Goal: Task Accomplishment & Management: Complete application form

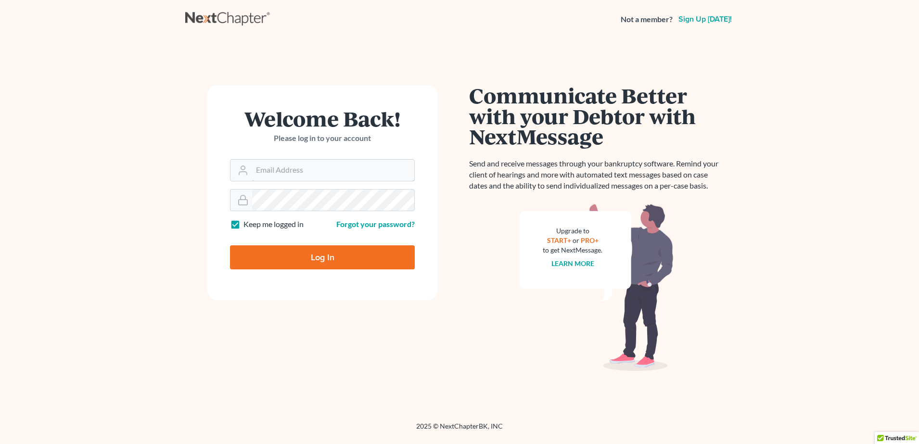
type input "alex@mann.law"
click at [309, 253] on input "Log In" at bounding box center [322, 257] width 185 height 24
type input "Thinking..."
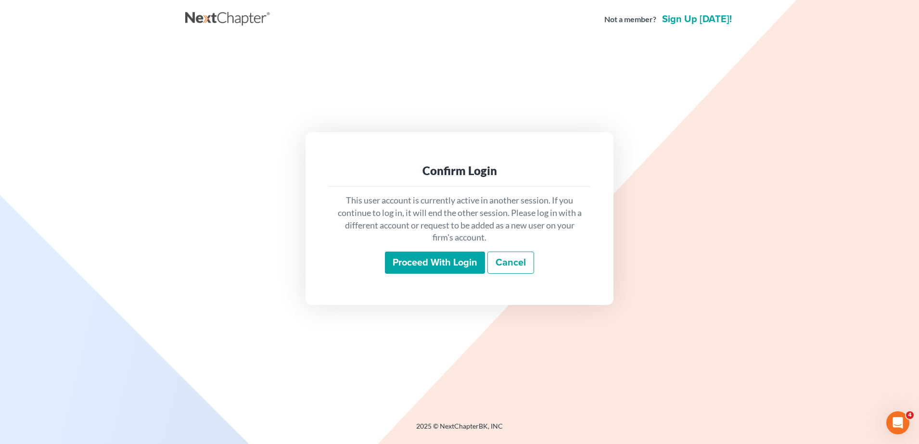
click at [413, 253] on input "Proceed with login" at bounding box center [435, 263] width 100 height 22
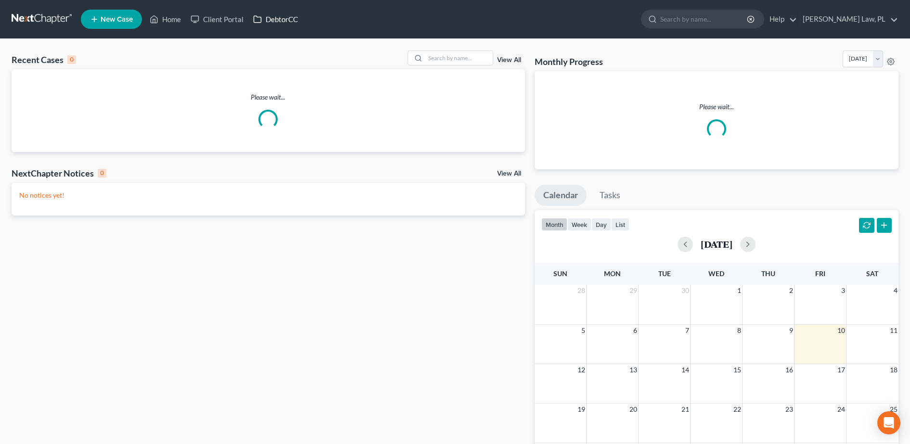
click at [287, 18] on link "DebtorCC" at bounding box center [275, 19] width 54 height 17
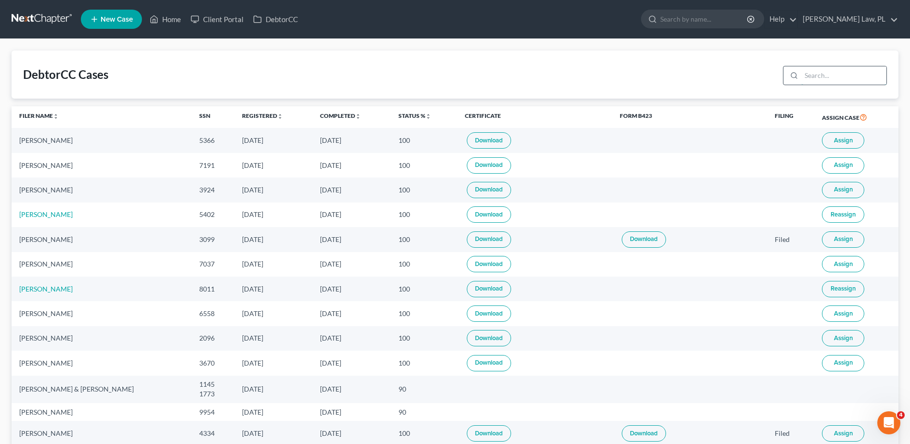
click at [836, 76] on input "search" at bounding box center [843, 75] width 85 height 18
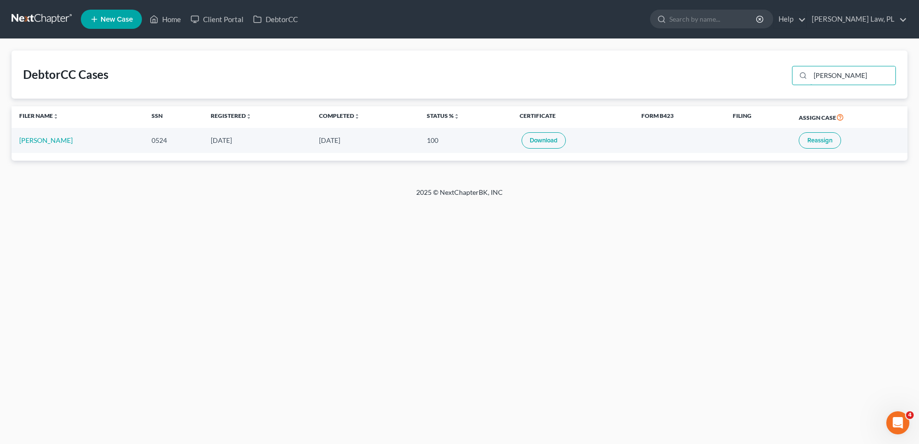
drag, startPoint x: 840, startPoint y: 76, endPoint x: 706, endPoint y: 62, distance: 135.5
click at [706, 62] on div "DebtorCC Cases [PERSON_NAME]" at bounding box center [460, 75] width 896 height 48
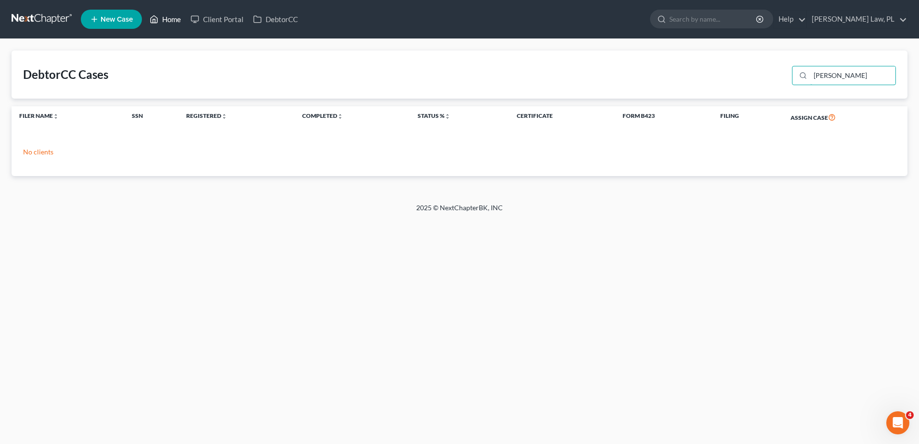
type input "[PERSON_NAME]"
click at [171, 16] on link "Home" at bounding box center [165, 19] width 41 height 17
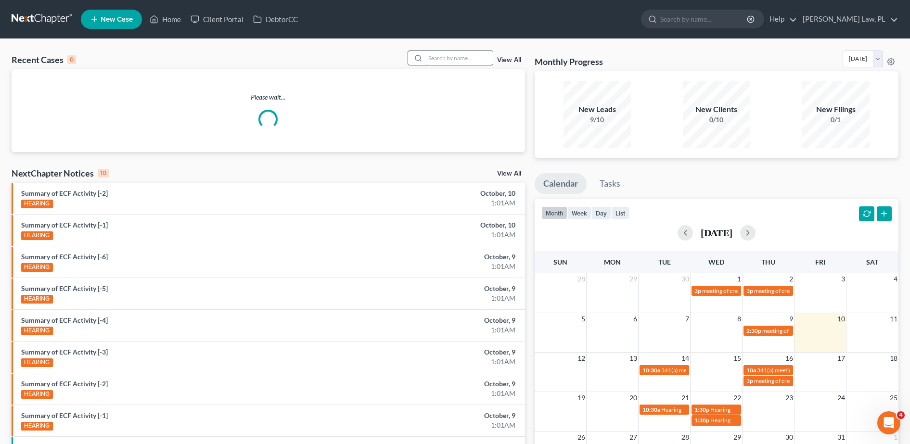
click at [471, 58] on input "search" at bounding box center [458, 58] width 67 height 14
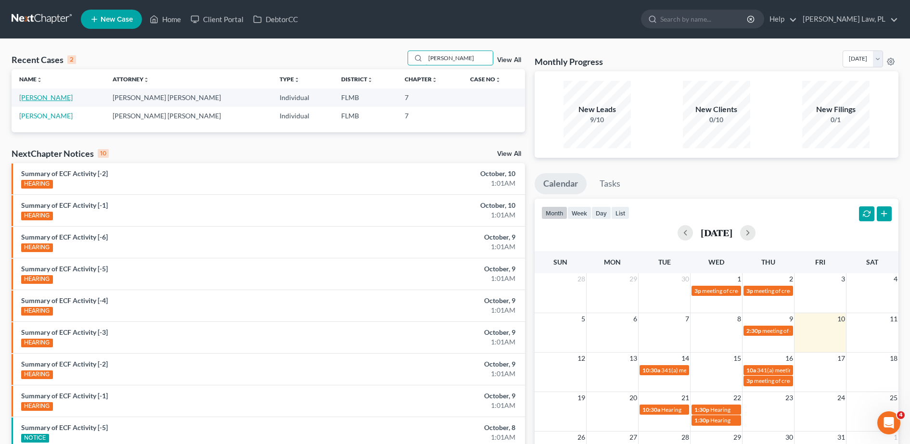
type input "michelle"
click at [26, 97] on link "Ziegler, Michelle" at bounding box center [45, 97] width 53 height 8
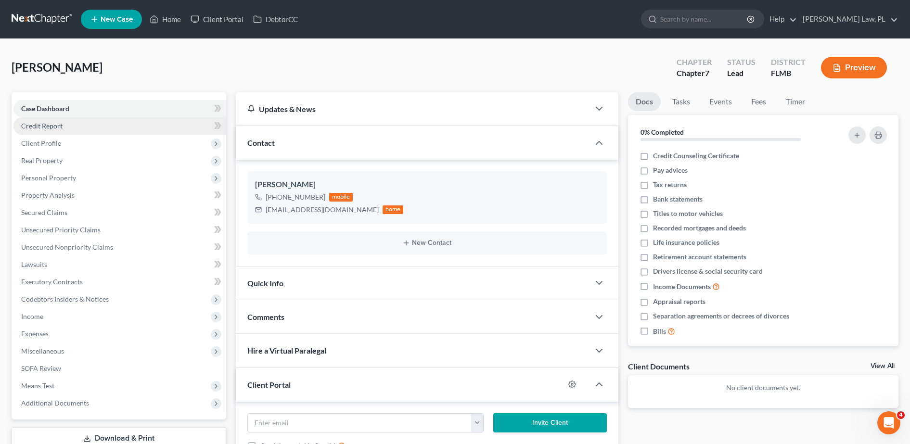
click at [63, 127] on link "Credit Report" at bounding box center [119, 125] width 213 height 17
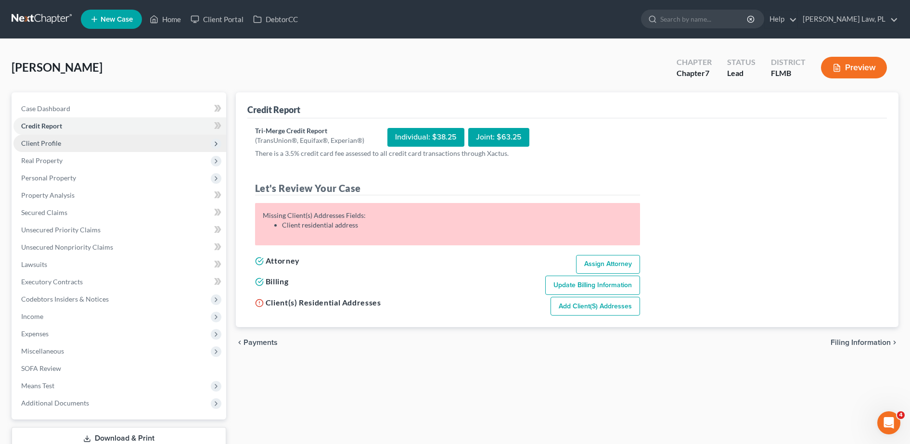
click at [53, 137] on span "Client Profile" at bounding box center [119, 143] width 213 height 17
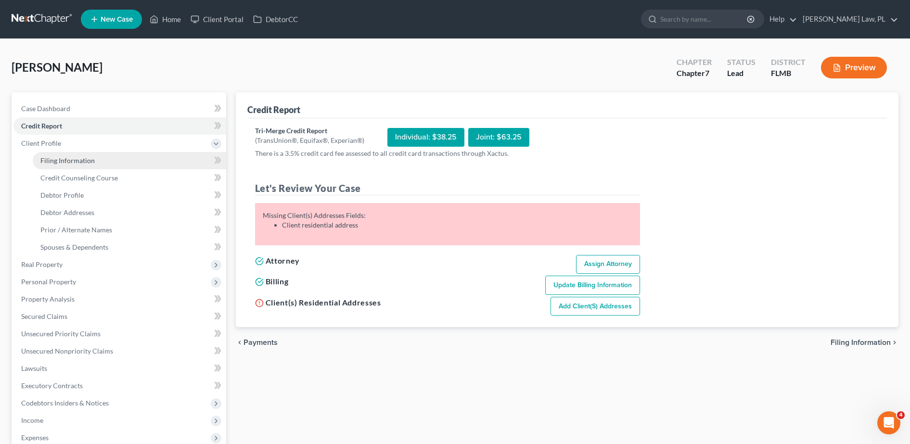
click at [56, 158] on span "Filing Information" at bounding box center [67, 160] width 54 height 8
select select "1"
select select "0"
select select "9"
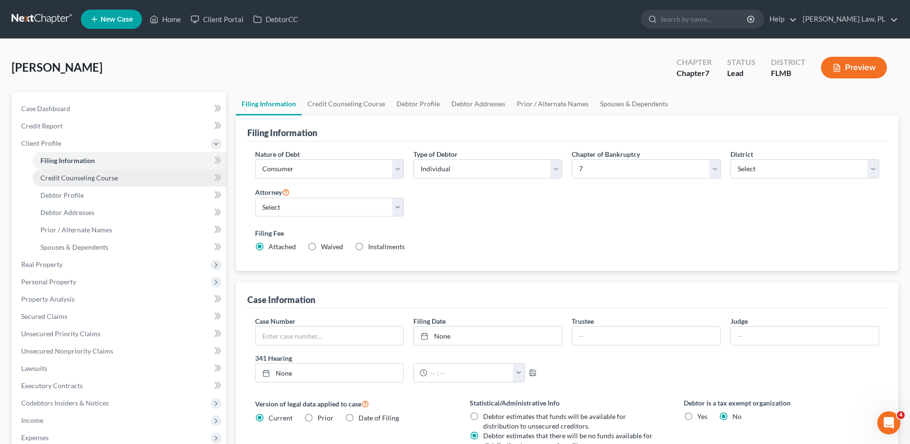
click at [128, 176] on link "Credit Counseling Course" at bounding box center [129, 177] width 193 height 17
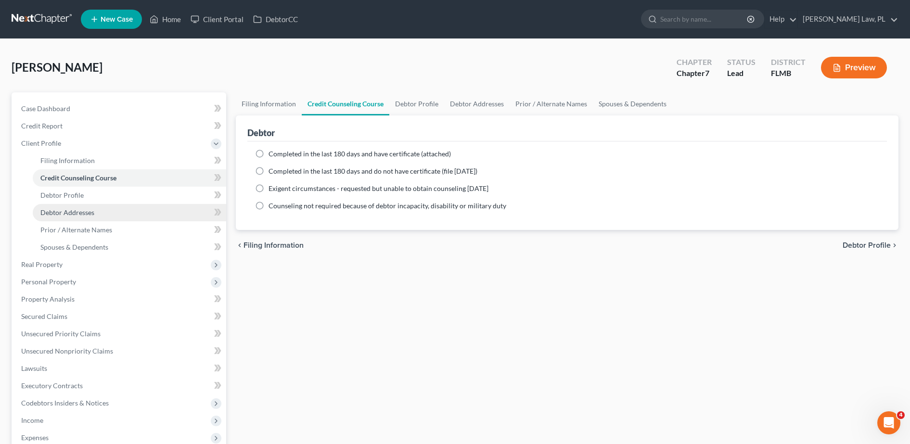
click at [93, 204] on link "Debtor Addresses" at bounding box center [129, 212] width 193 height 17
select select "0"
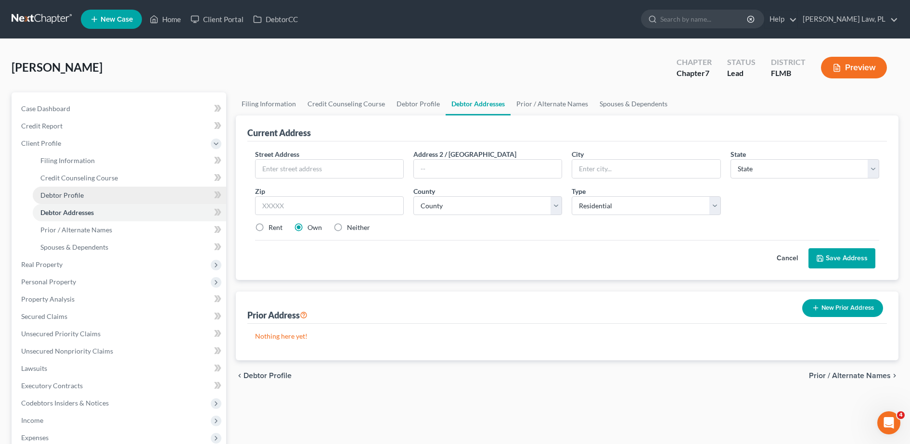
click at [88, 193] on link "Debtor Profile" at bounding box center [129, 195] width 193 height 17
select select "0"
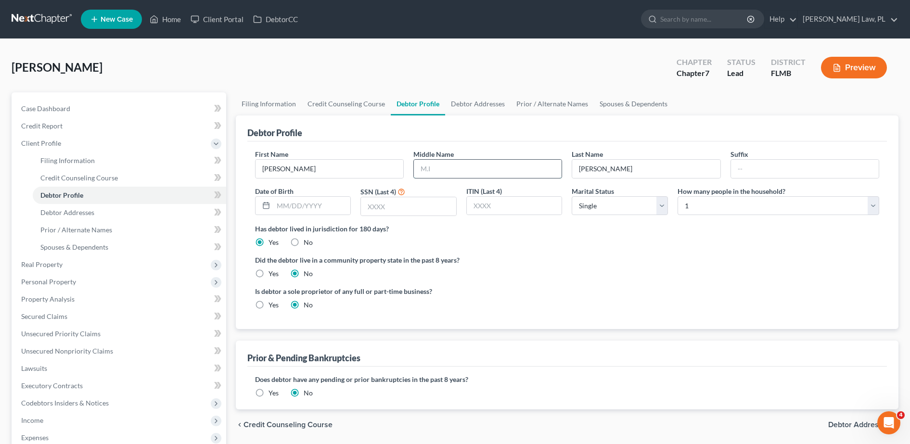
click at [433, 160] on input "text" at bounding box center [488, 169] width 148 height 18
click at [337, 164] on input "Michelle" at bounding box center [329, 169] width 148 height 18
click at [314, 147] on div "First Name Michelle Middle Name Last Name Ziegler Suffix Date of Birth SSN (Las…" at bounding box center [566, 235] width 639 height 188
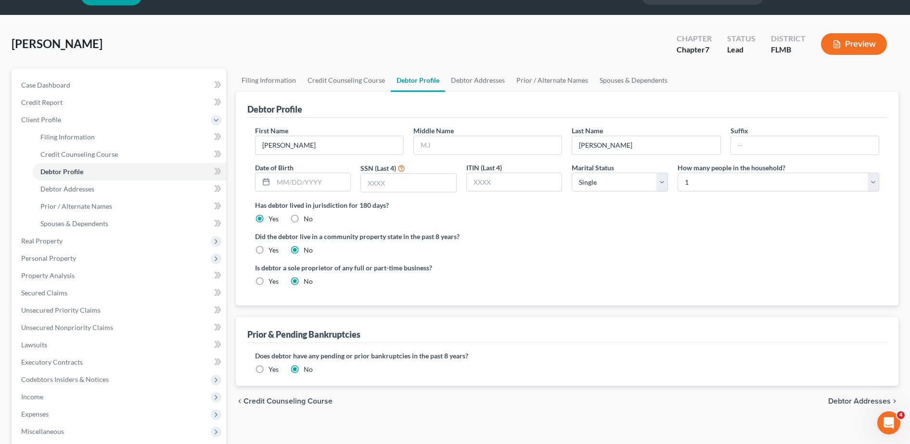
scroll to position [24, 0]
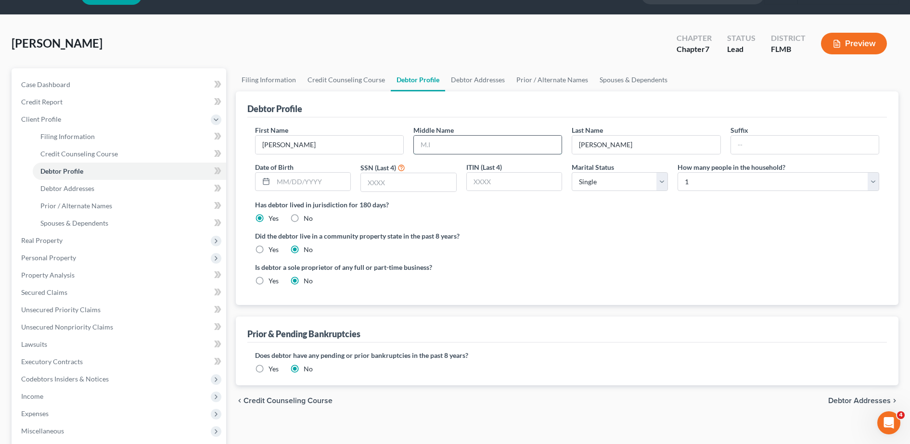
click at [459, 142] on input "text" at bounding box center [488, 145] width 148 height 18
type input "Renee"
click at [615, 124] on div "First Name Michelle Middle Name Renee Last Name Ziegler Suffix Date of Birth SS…" at bounding box center [566, 211] width 639 height 188
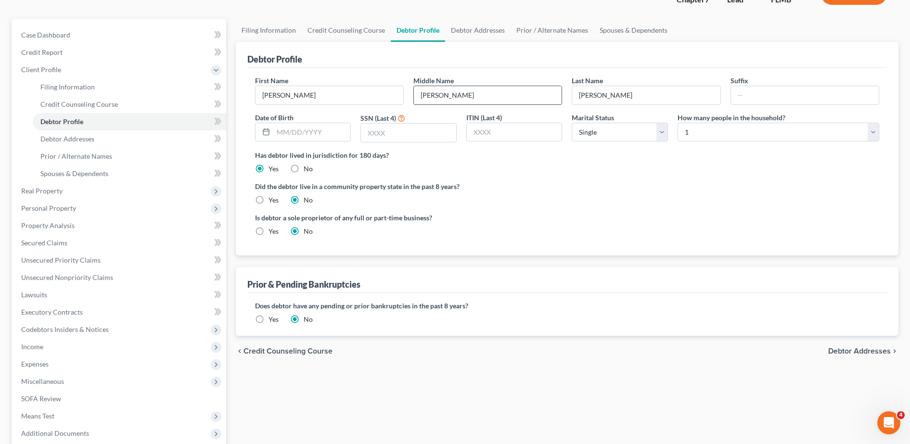
scroll to position [75, 0]
click at [316, 129] on input "text" at bounding box center [311, 131] width 77 height 18
type input "02/23/2977"
click at [756, 93] on input "text" at bounding box center [805, 94] width 148 height 18
type input "269749803"
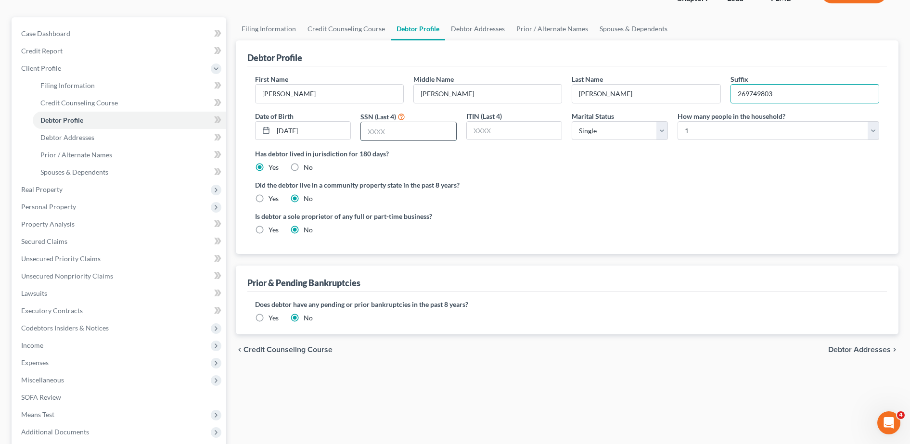
click at [452, 132] on input "text" at bounding box center [408, 131] width 95 height 18
type input "9803"
click at [619, 129] on select "Select Single Married Separated Divorced Widowed" at bounding box center [620, 130] width 96 height 19
select select "3"
click at [572, 121] on select "Select Single Married Separated Divorced Widowed" at bounding box center [620, 130] width 96 height 19
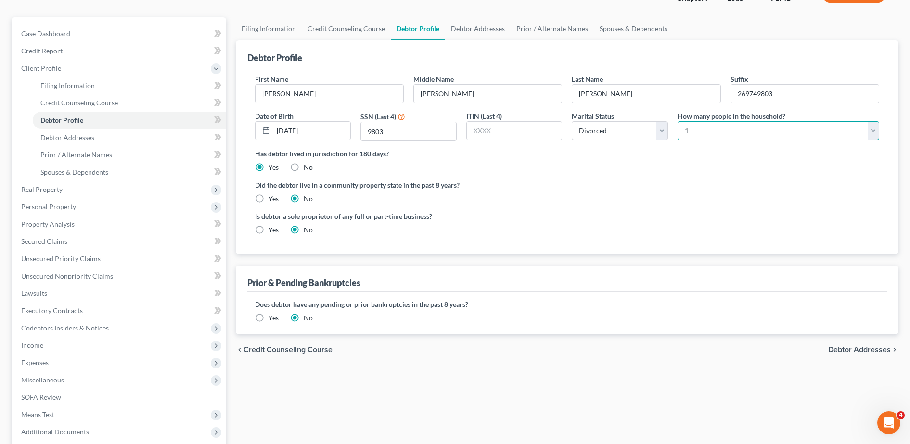
click at [723, 126] on select "Select 1 2 3 4 5 6 7 8 9 10 11 12 13 14 15 16 17 18 19 20" at bounding box center [778, 130] width 202 height 19
click at [677, 121] on select "Select 1 2 3 4 5 6 7 8 9 10 11 12 13 14 15 16 17 18 19 20" at bounding box center [778, 130] width 202 height 19
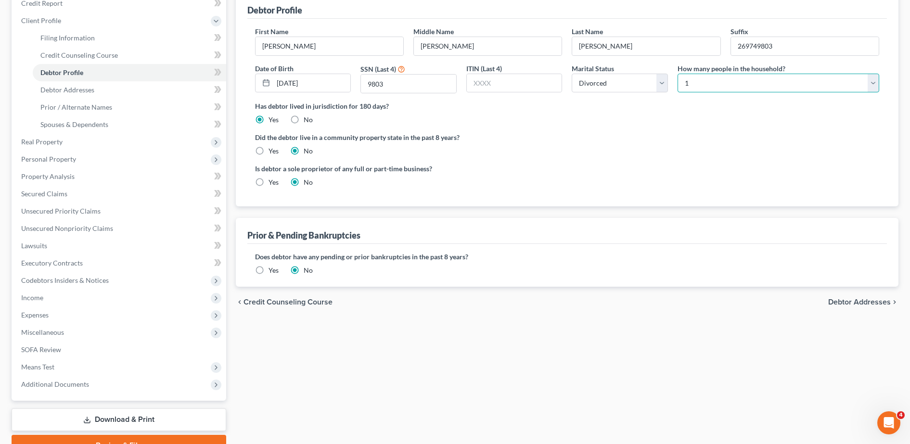
scroll to position [122, 0]
click at [75, 93] on span "Debtor Addresses" at bounding box center [67, 90] width 54 height 8
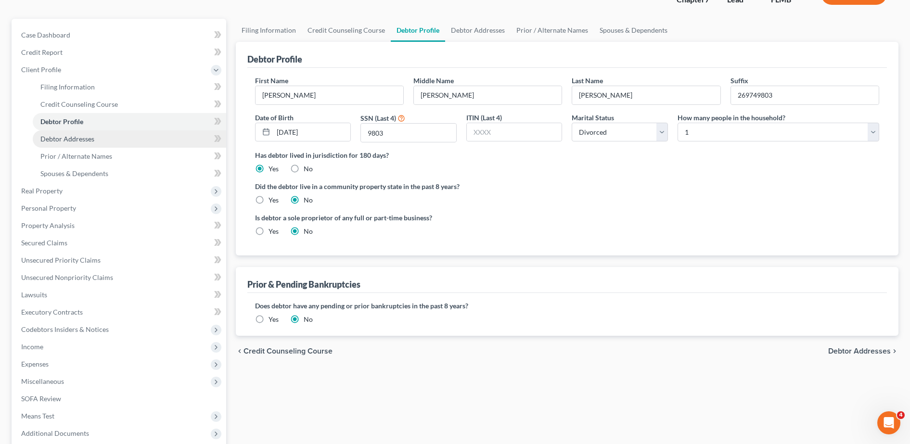
select select "0"
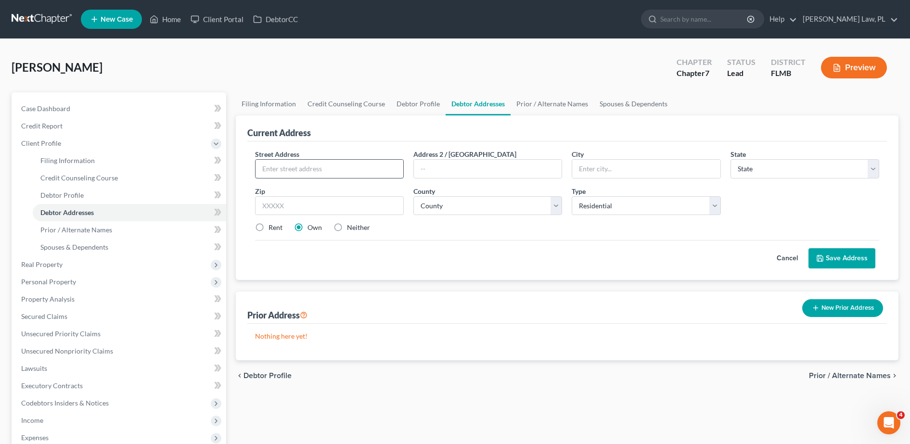
click at [305, 168] on input "text" at bounding box center [329, 169] width 148 height 18
type input "18021 Saxony Lane"
click at [305, 203] on input "text" at bounding box center [329, 205] width 149 height 19
type input "32820"
click at [484, 244] on div "Cancel Save Address" at bounding box center [567, 254] width 624 height 28
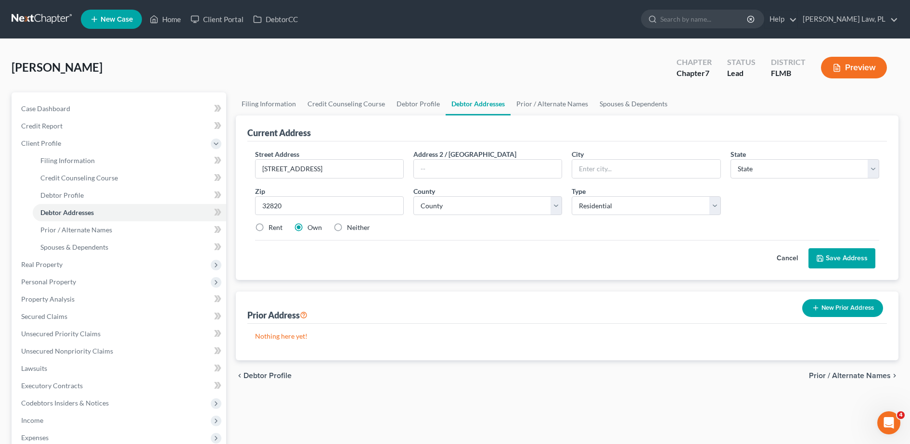
type input "Orlando"
select select "9"
click at [545, 204] on select "County Alachua County Baker County Bay County Bradford County Brevard County Br…" at bounding box center [487, 205] width 149 height 19
select select "47"
click at [413, 196] on select "County Alachua County Baker County Bay County Bradford County Brevard County Br…" at bounding box center [487, 205] width 149 height 19
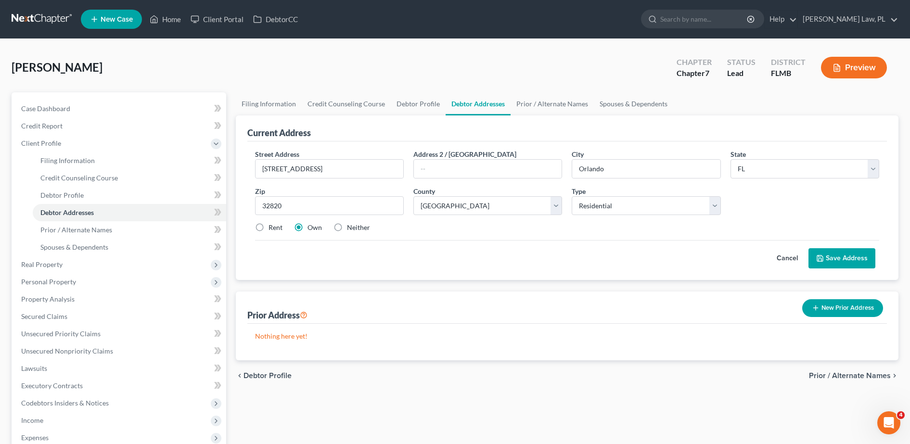
click at [358, 229] on label "Neither" at bounding box center [358, 228] width 23 height 10
click at [357, 229] on input "Neither" at bounding box center [354, 226] width 6 height 6
radio input "true"
click at [830, 246] on div "Cancel Save Address" at bounding box center [567, 254] width 624 height 28
click at [856, 243] on div "Cancel Save Address" at bounding box center [567, 254] width 624 height 28
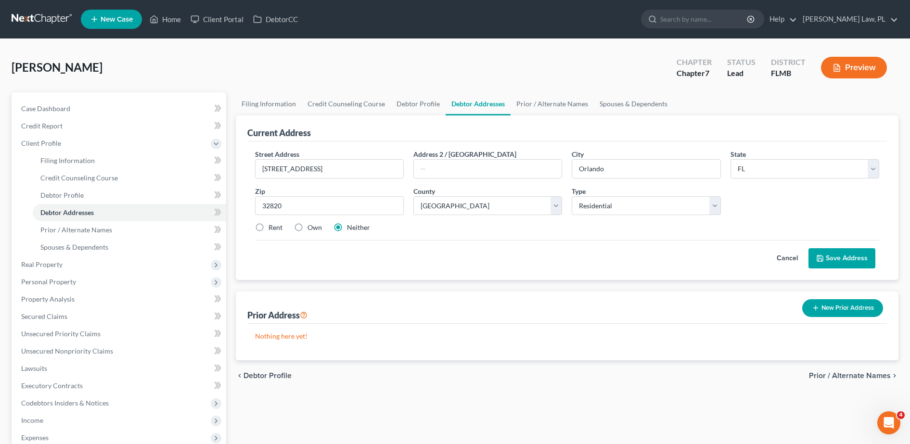
click at [844, 263] on button "Save Address" at bounding box center [841, 258] width 67 height 20
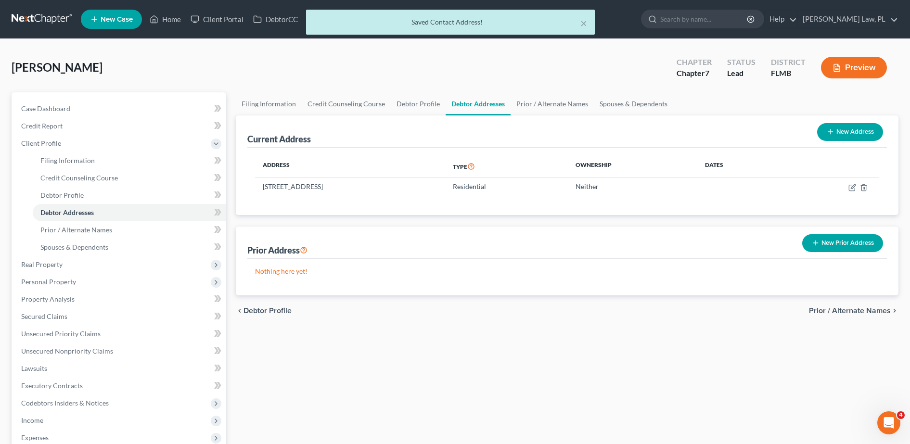
click at [816, 242] on icon "button" at bounding box center [816, 243] width 8 height 8
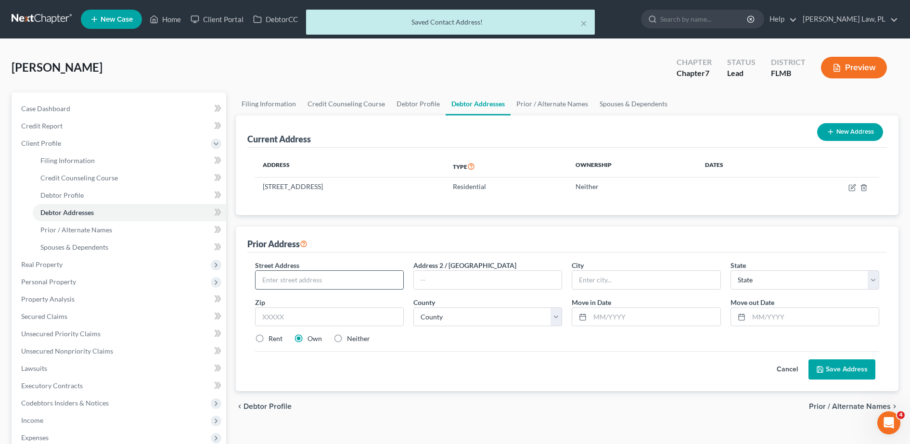
click at [328, 283] on input "text" at bounding box center [329, 280] width 148 height 18
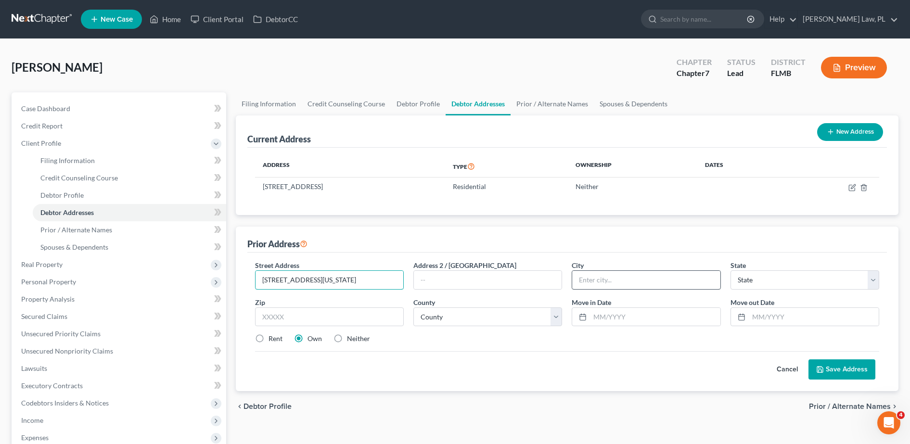
type input "138 North Maine street"
click at [690, 275] on input "text" at bounding box center [646, 280] width 148 height 18
type input "amherst"
click at [356, 316] on input "text" at bounding box center [329, 316] width 149 height 19
type input "32110"
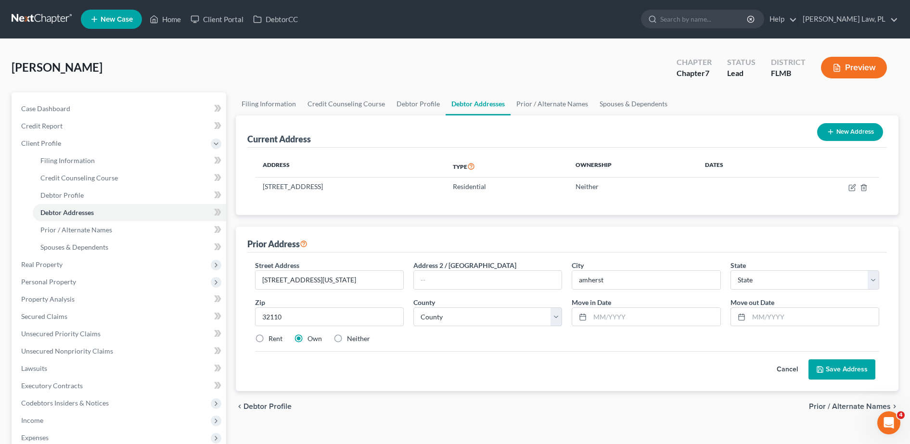
click at [462, 346] on div "Street Address * 138 North Maine street Address 2 / PO Box City * amherst State…" at bounding box center [567, 305] width 634 height 91
type input "Bunnell"
select select "9"
click at [89, 233] on span "Prior / Alternate Names" at bounding box center [76, 230] width 72 height 8
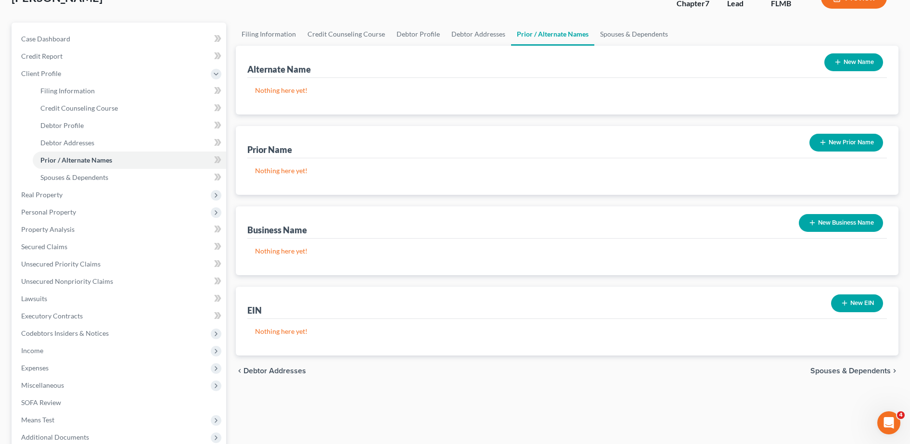
scroll to position [72, 0]
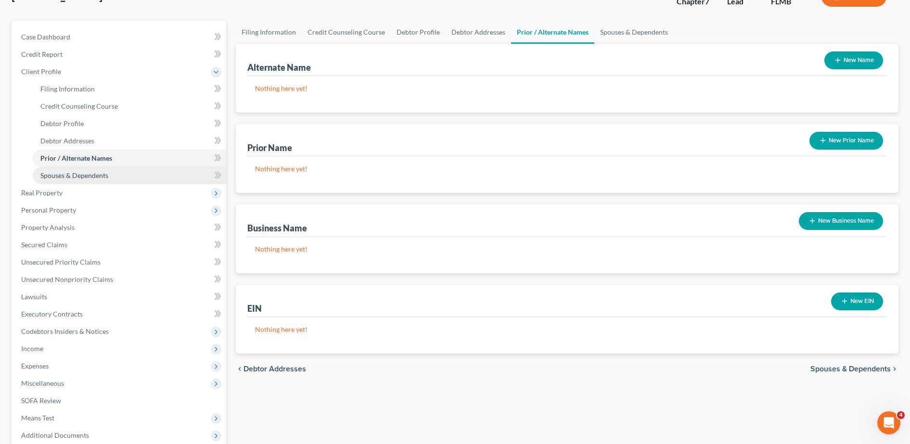
click at [119, 176] on link "Spouses & Dependents" at bounding box center [129, 175] width 193 height 17
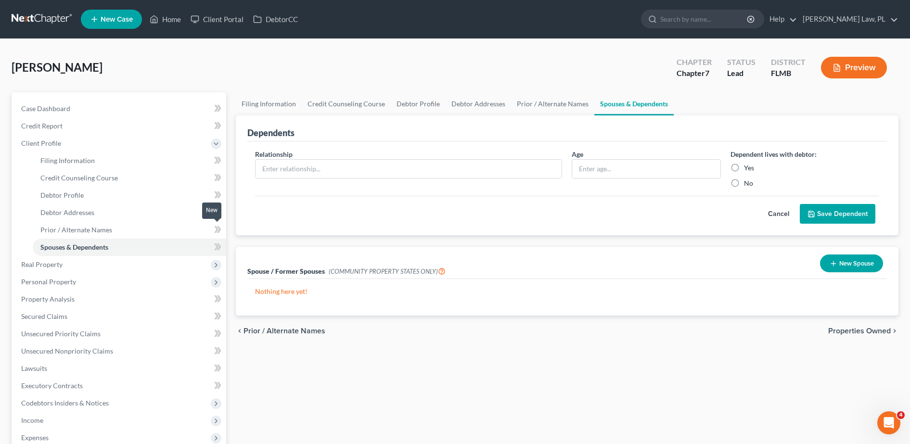
scroll to position [56, 0]
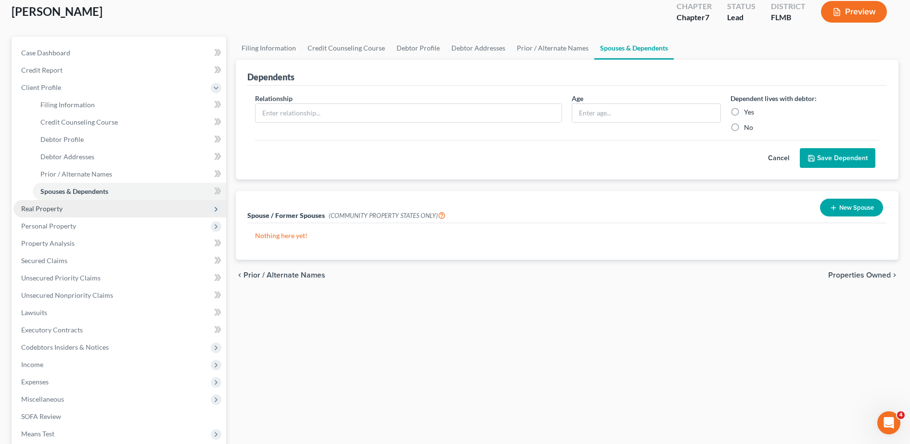
click at [109, 212] on span "Real Property" at bounding box center [119, 208] width 213 height 17
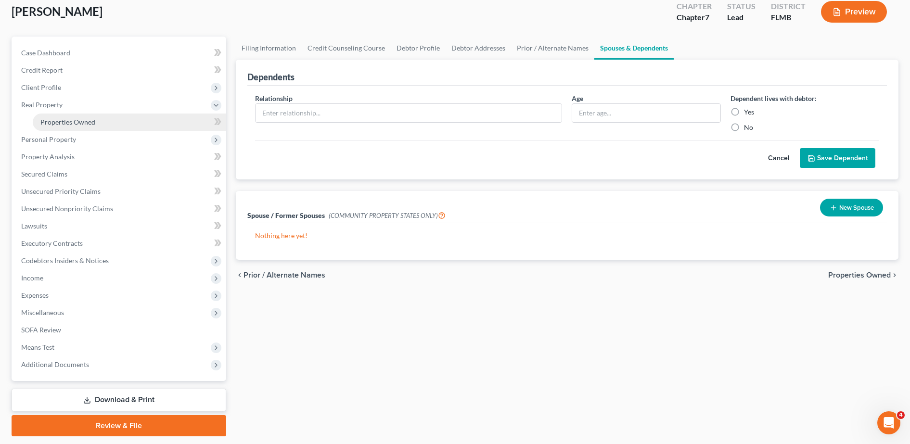
click at [98, 116] on link "Properties Owned" at bounding box center [129, 122] width 193 height 17
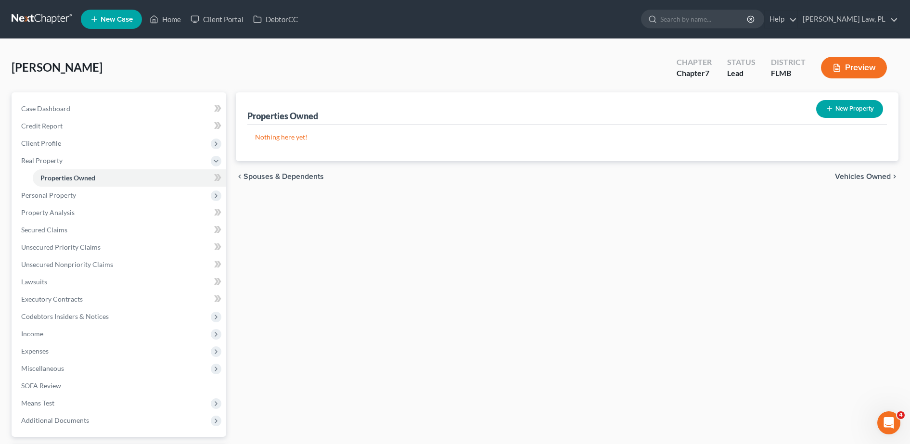
scroll to position [46, 0]
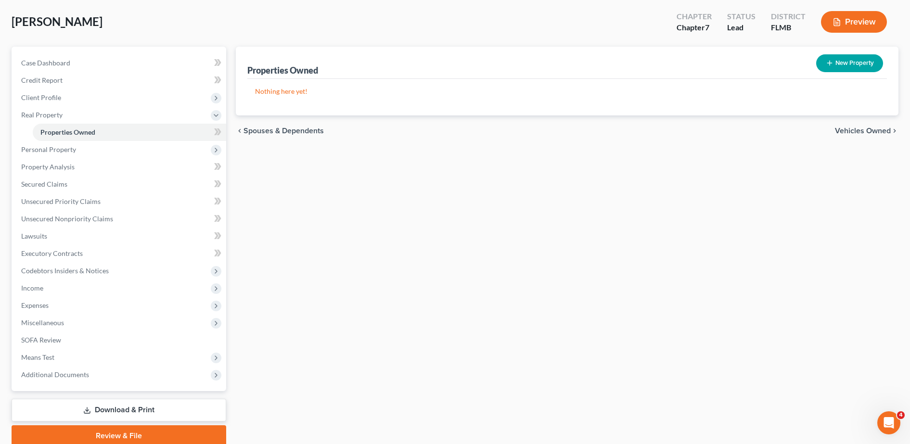
click at [860, 67] on button "New Property" at bounding box center [849, 63] width 67 height 18
select select "9"
select select "47"
select select "0"
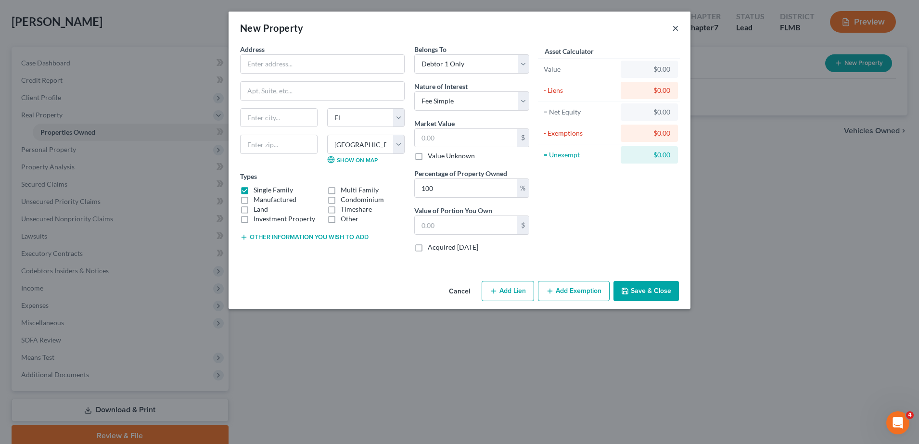
click at [679, 28] on div "New Property ×" at bounding box center [460, 28] width 462 height 33
click at [678, 24] on button "×" at bounding box center [675, 28] width 7 height 12
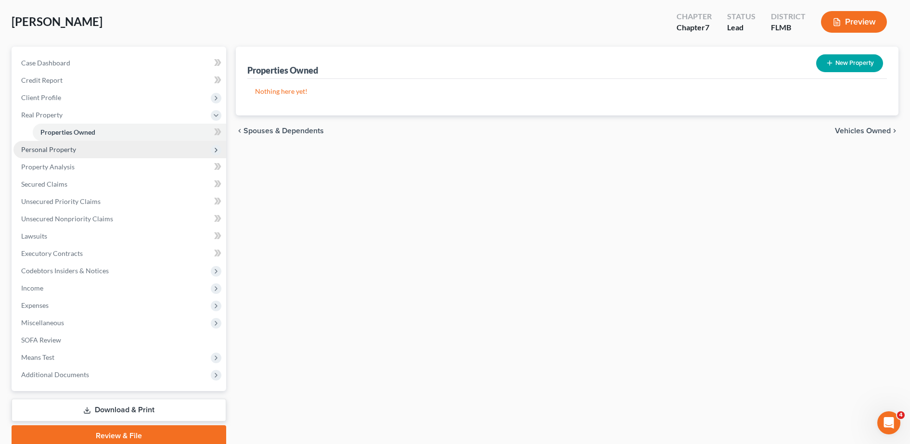
click at [130, 150] on span "Personal Property" at bounding box center [119, 149] width 213 height 17
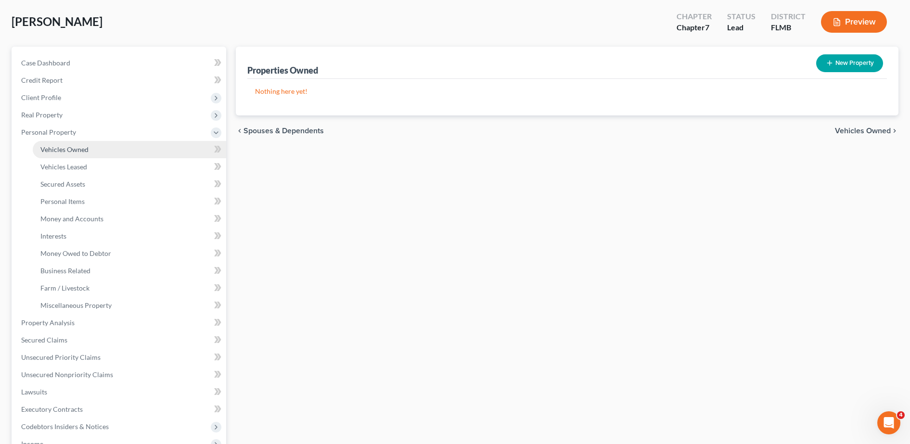
click at [77, 151] on span "Vehicles Owned" at bounding box center [64, 149] width 48 height 8
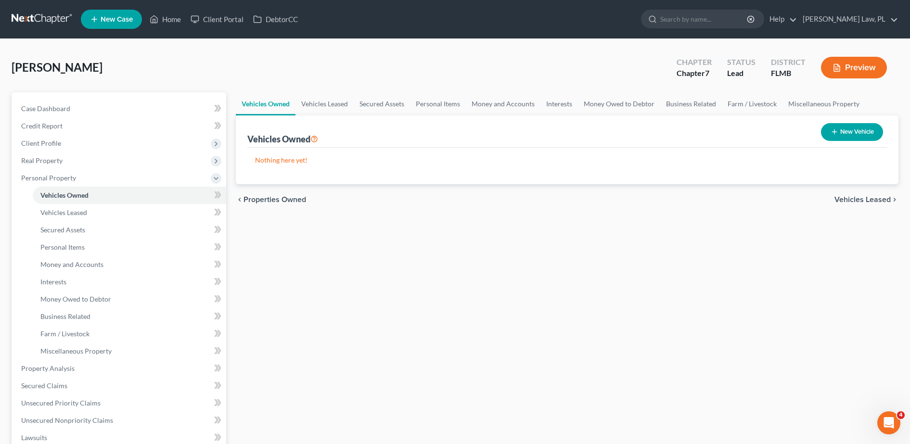
click at [862, 131] on button "New Vehicle" at bounding box center [852, 132] width 62 height 18
select select "0"
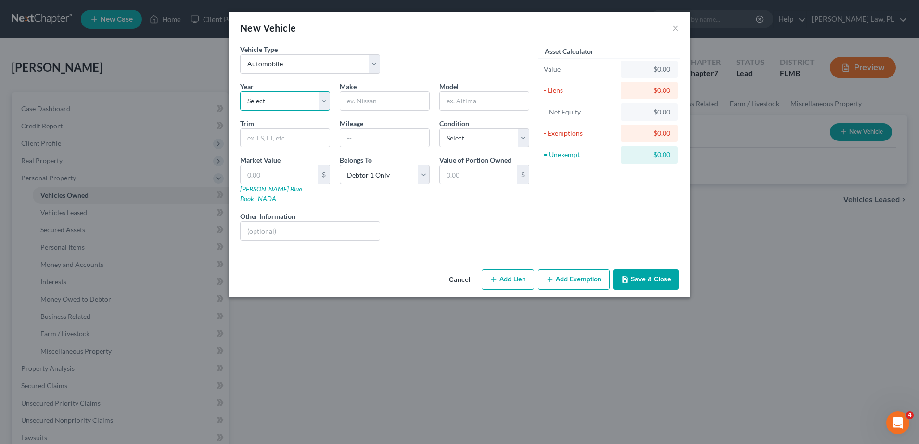
click at [303, 100] on select "Select 2026 2025 2024 2023 2022 2021 2020 2019 2018 2017 2016 2015 2014 2013 20…" at bounding box center [285, 100] width 90 height 19
select select "9"
click at [240, 91] on select "Select 2026 2025 2024 2023 2022 2021 2020 2019 2018 2017 2016 2015 2014 2013 20…" at bounding box center [285, 100] width 90 height 19
click at [389, 99] on input "text" at bounding box center [384, 101] width 89 height 18
type input "Jeep"
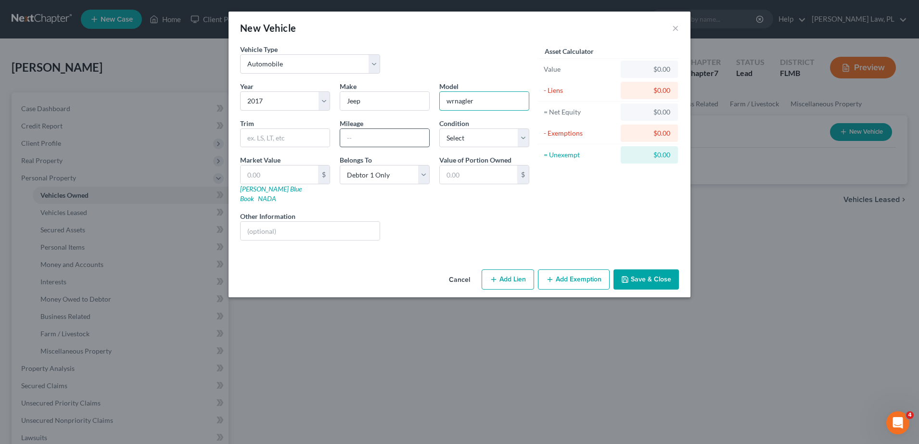
type input "wrnagler"
click at [386, 132] on input "text" at bounding box center [384, 138] width 89 height 18
type input "115000"
click at [460, 136] on select "Select Excellent Very Good Good Fair Poor" at bounding box center [484, 137] width 90 height 19
select select "2"
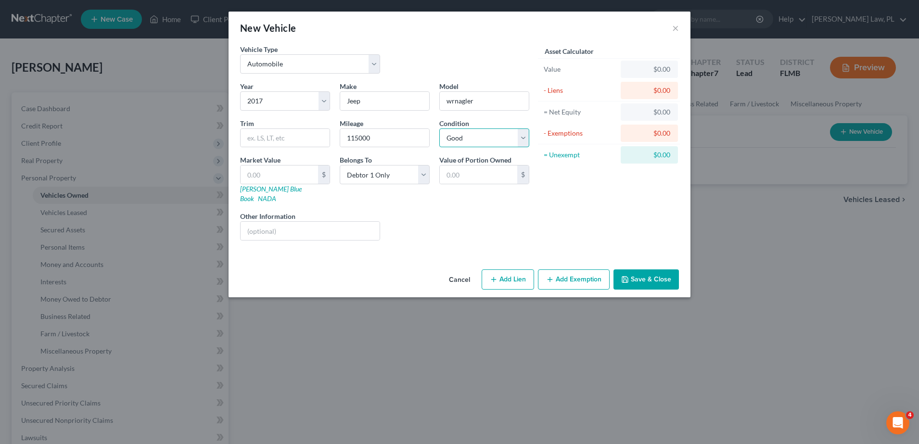
click at [439, 128] on select "Select Excellent Very Good Good Fair Poor" at bounding box center [484, 137] width 90 height 19
click at [503, 269] on button "Add Lien" at bounding box center [508, 279] width 52 height 20
select select "0"
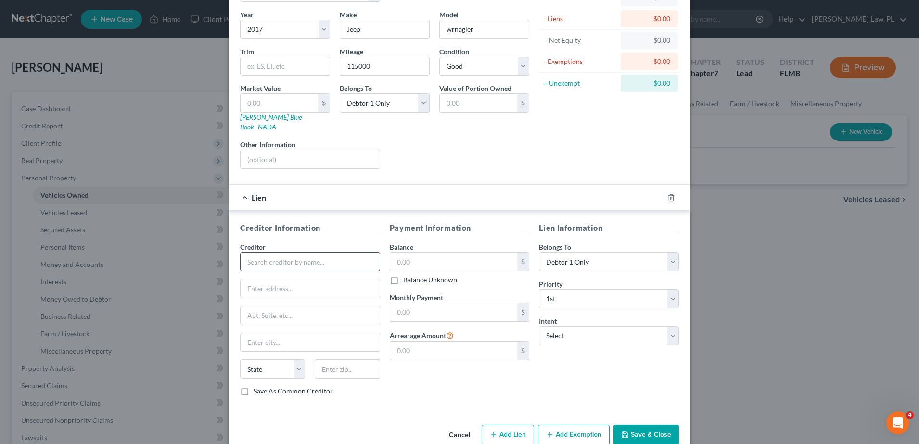
scroll to position [72, 0]
click at [316, 258] on input "text" at bounding box center [310, 261] width 140 height 19
type input "C"
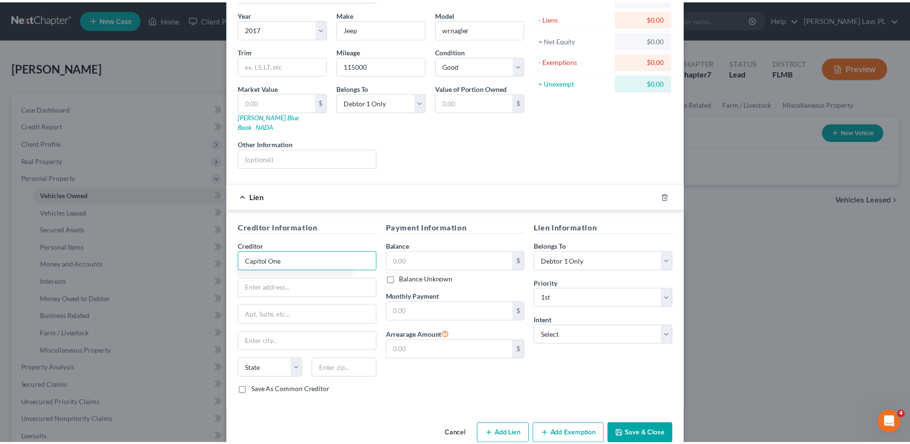
scroll to position [82, 0]
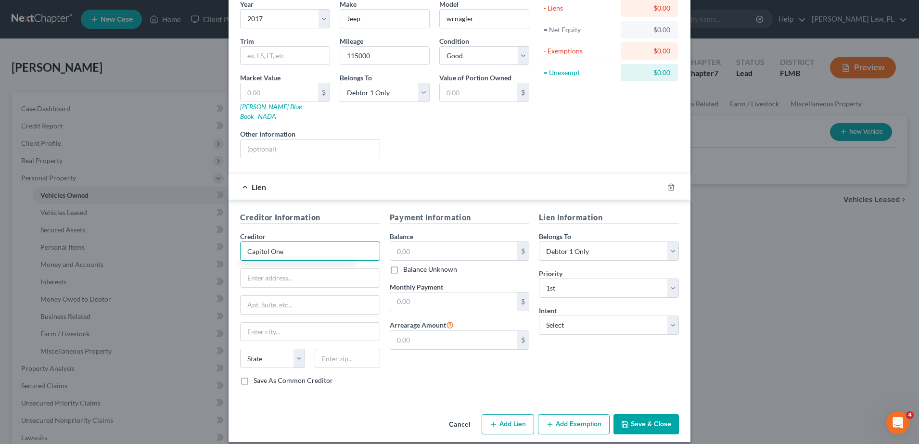
type input "Capitol One"
click at [646, 415] on button "Save & Close" at bounding box center [645, 424] width 65 height 20
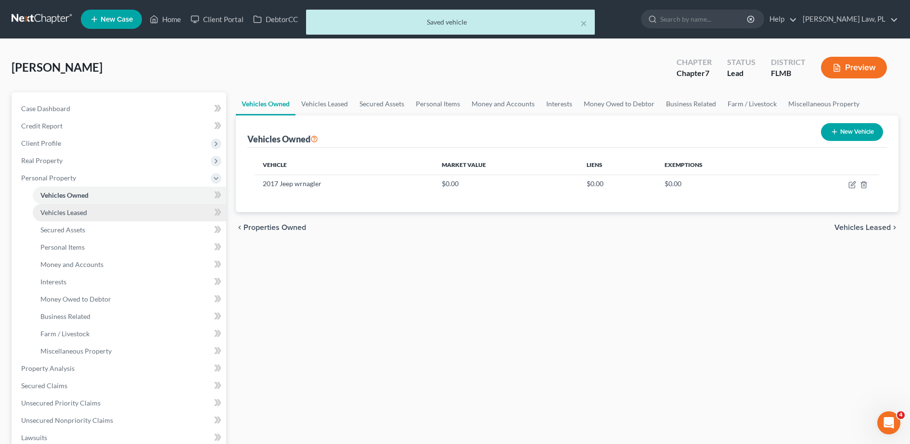
click at [94, 220] on link "Vehicles Leased" at bounding box center [129, 212] width 193 height 17
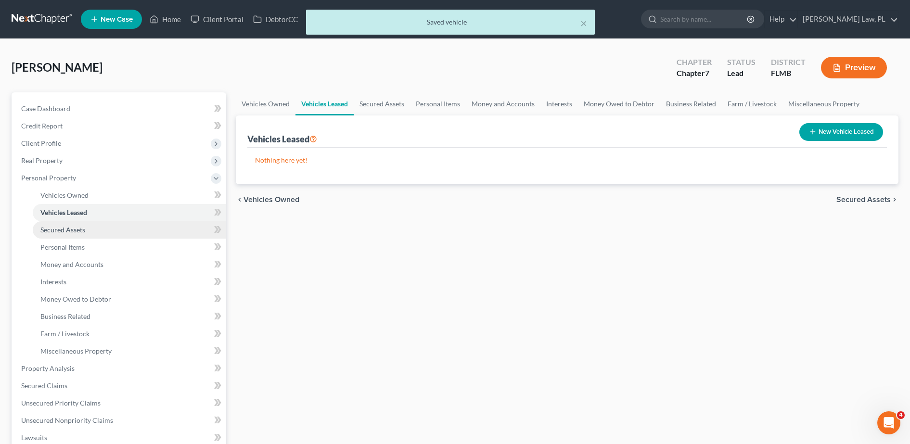
click at [76, 228] on span "Secured Assets" at bounding box center [62, 230] width 45 height 8
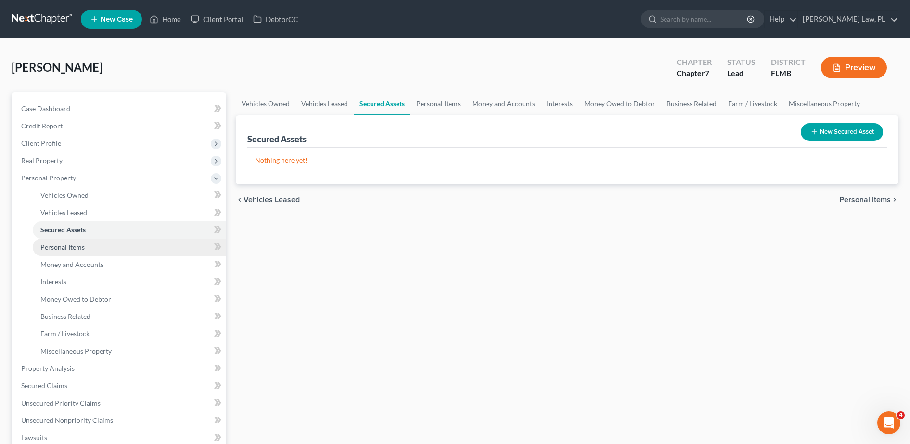
click at [80, 244] on span "Personal Items" at bounding box center [62, 247] width 44 height 8
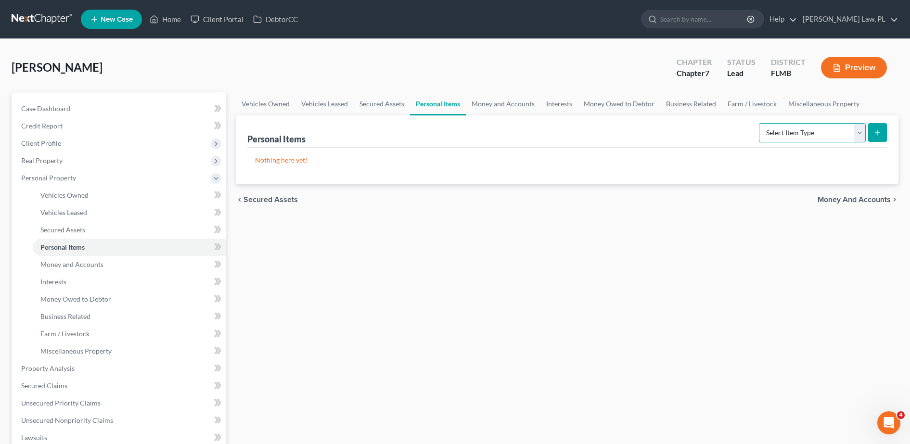
click at [826, 129] on select "Select Item Type Clothing Collectibles Of Value Electronics Firearms Household …" at bounding box center [812, 132] width 107 height 19
select select "clothing"
click at [760, 123] on select "Select Item Type Clothing Collectibles Of Value Electronics Firearms Household …" at bounding box center [812, 132] width 107 height 19
click at [877, 141] on button "submit" at bounding box center [877, 132] width 19 height 19
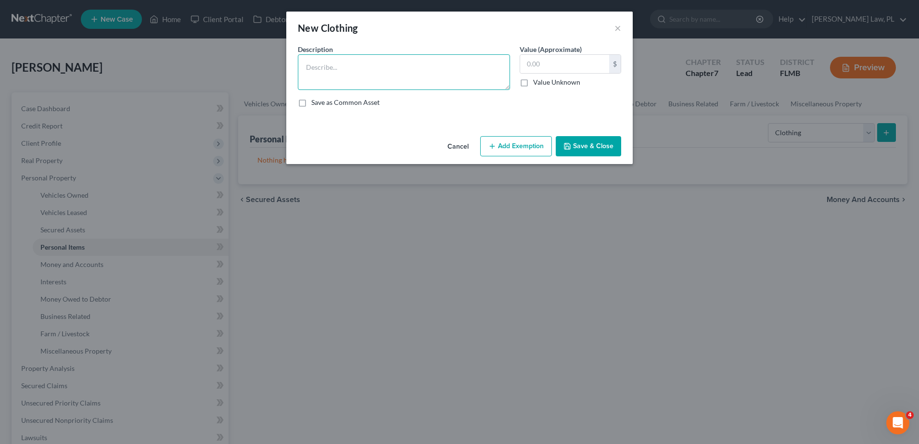
click at [346, 66] on textarea at bounding box center [404, 72] width 212 height 36
type textarea "Womens wardrobe"
click at [598, 144] on button "Save & Close" at bounding box center [588, 146] width 65 height 20
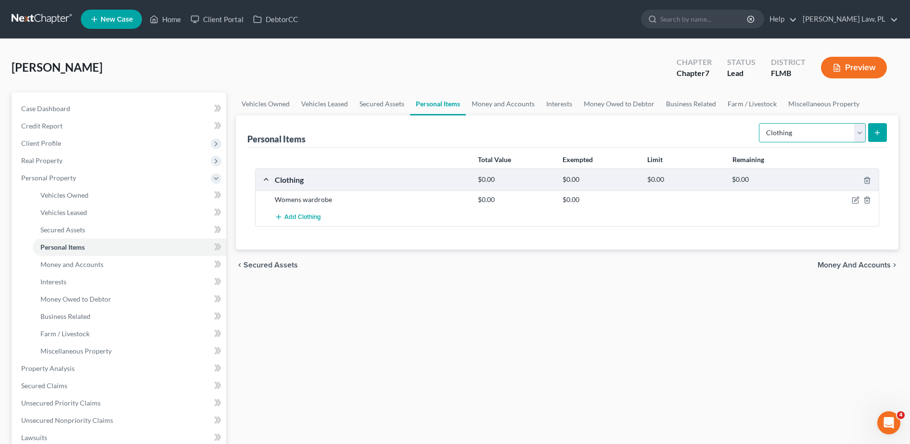
click at [768, 133] on select "Select Item Type Clothing Collectibles Of Value Electronics Firearms Household …" at bounding box center [812, 132] width 107 height 19
select select "electronics"
click at [760, 123] on select "Select Item Type Clothing Collectibles Of Value Electronics Firearms Household …" at bounding box center [812, 132] width 107 height 19
click at [871, 134] on button "submit" at bounding box center [877, 132] width 19 height 19
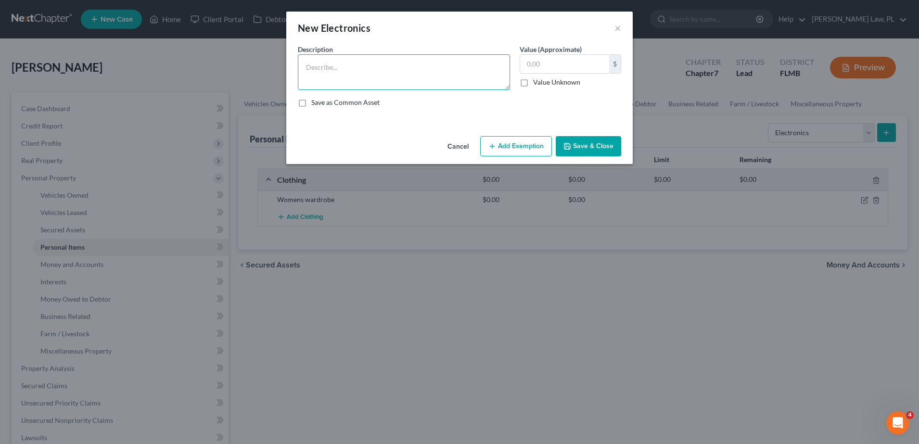
click at [361, 78] on textarea at bounding box center [404, 72] width 212 height 36
type textarea "c"
type textarea "Cell phone, laptop broken, 42' Tv,"
click at [580, 145] on button "Save & Close" at bounding box center [588, 146] width 65 height 20
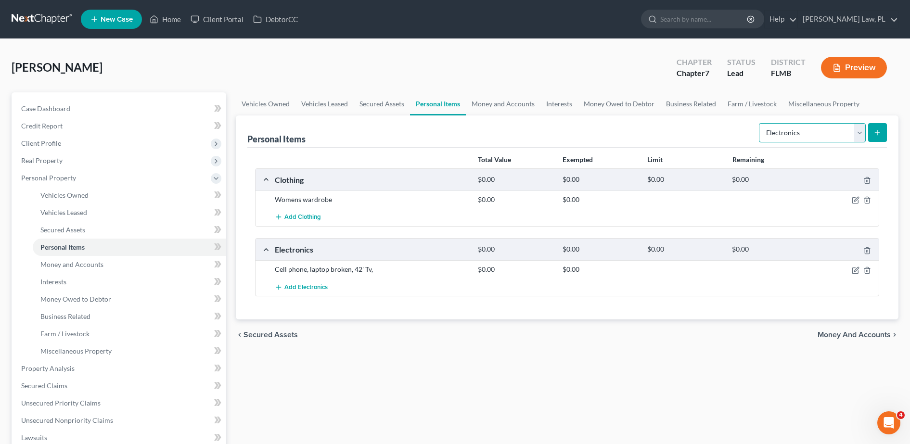
click at [787, 135] on select "Select Item Type Clothing Collectibles Of Value Electronics Firearms Household …" at bounding box center [812, 132] width 107 height 19
select select "household_goods"
click at [760, 123] on select "Select Item Type Clothing Collectibles Of Value Electronics Firearms Household …" at bounding box center [812, 132] width 107 height 19
click at [876, 136] on icon "submit" at bounding box center [877, 133] width 8 height 8
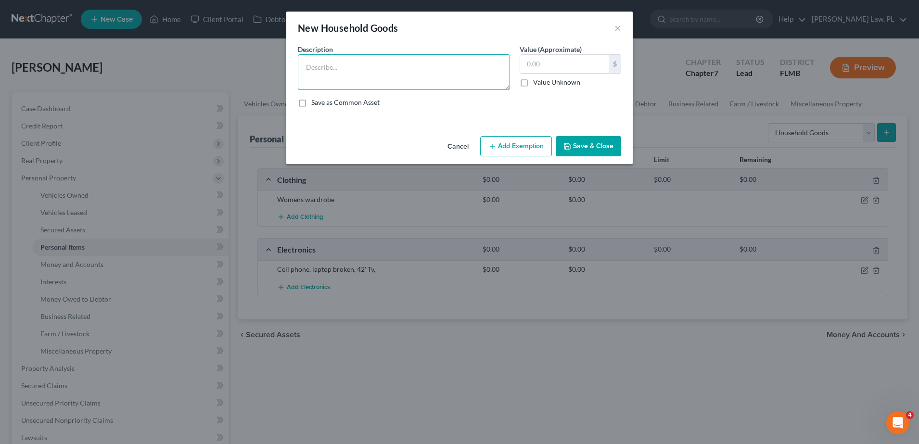
click at [412, 62] on textarea at bounding box center [404, 72] width 212 height 36
click at [428, 58] on textarea "Comlet furnished by aunt and uncle" at bounding box center [404, 72] width 212 height 36
type textarea "Comlet furnished by aunt and uncle"
click at [590, 154] on button "Save & Close" at bounding box center [588, 146] width 65 height 20
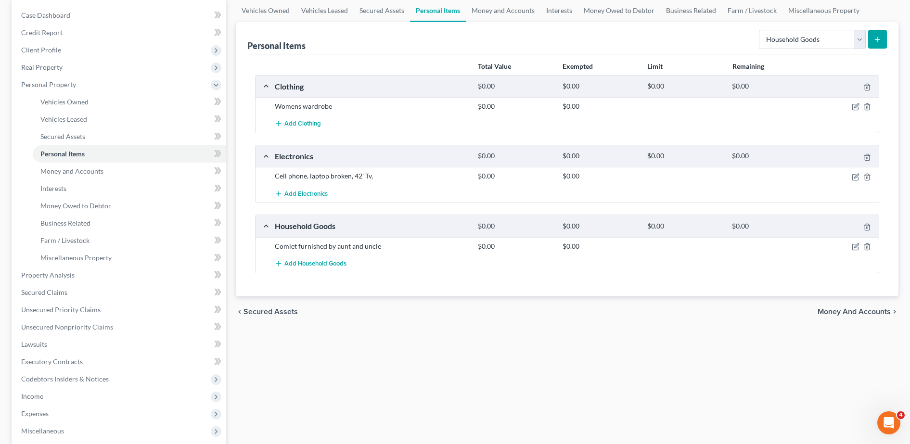
scroll to position [99, 0]
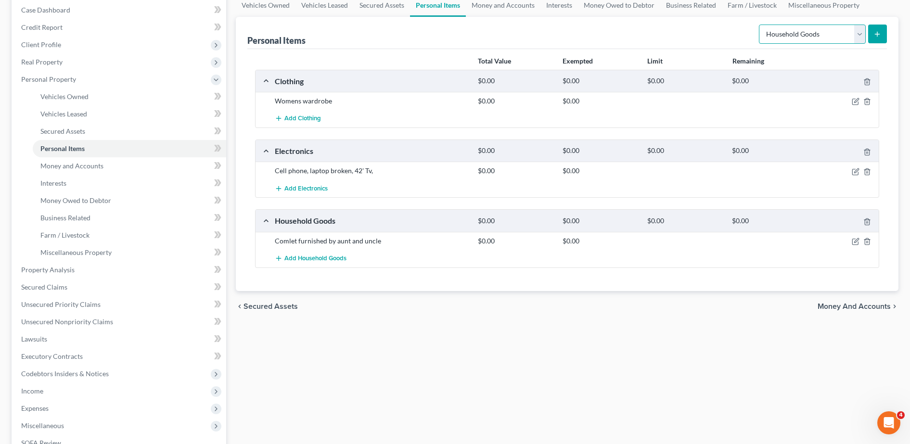
click at [842, 31] on select "Select Item Type Clothing Collectibles Of Value Electronics Firearms Household …" at bounding box center [812, 34] width 107 height 19
select select "jewelry"
click at [760, 25] on select "Select Item Type Clothing Collectibles Of Value Electronics Firearms Household …" at bounding box center [812, 34] width 107 height 19
click at [878, 37] on icon "submit" at bounding box center [877, 34] width 8 height 8
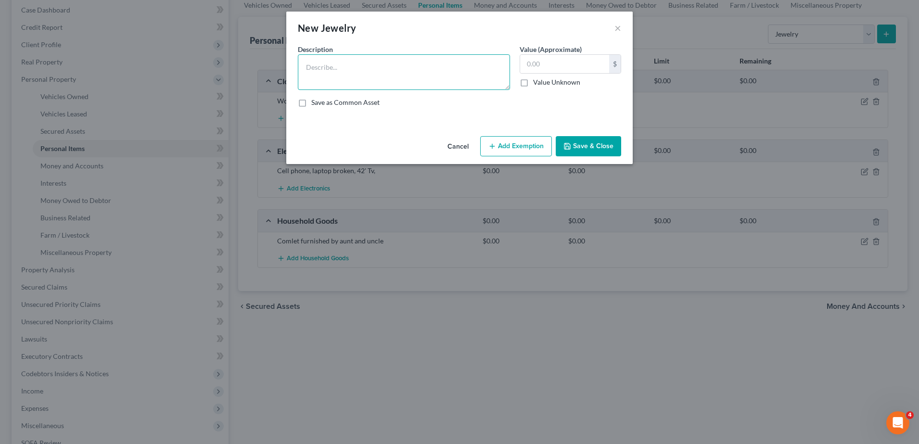
click at [418, 89] on textarea at bounding box center [404, 72] width 212 height 36
drag, startPoint x: 375, startPoint y: 74, endPoint x: 226, endPoint y: 57, distance: 149.6
click at [226, 57] on div "New Jewelry × An exemption set must first be selected from the Filing Informati…" at bounding box center [459, 222] width 919 height 444
type textarea "N"
type textarea "necklaces, and rings"
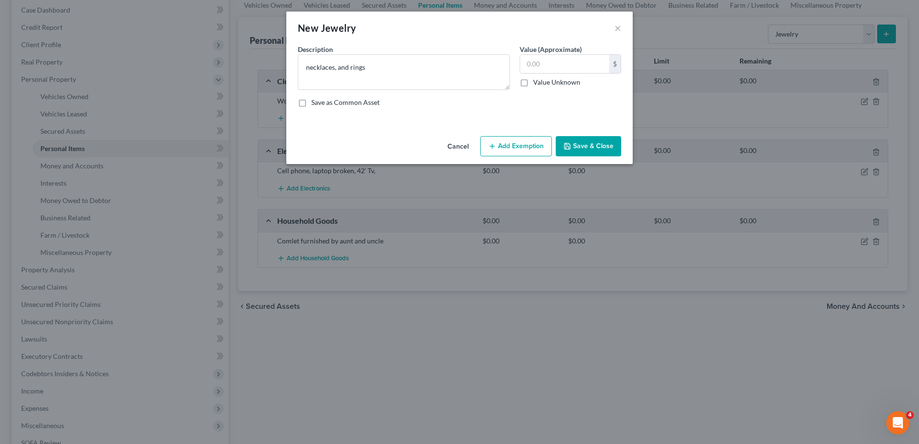
click at [600, 140] on button "Save & Close" at bounding box center [588, 146] width 65 height 20
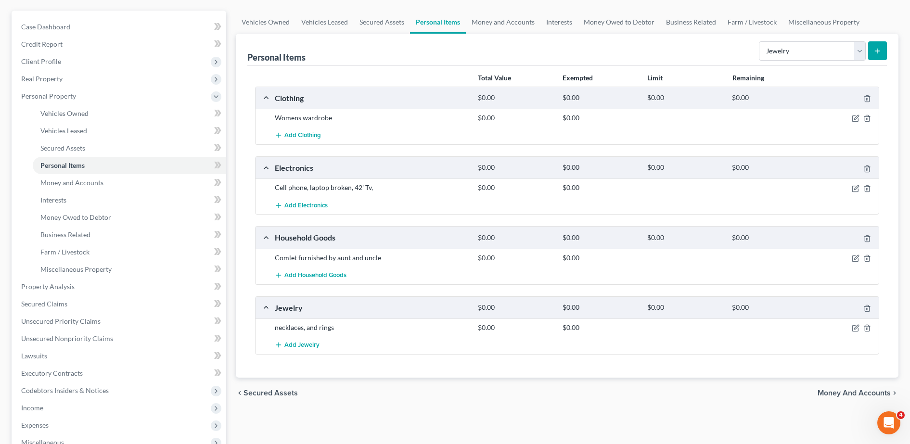
scroll to position [81, 0]
click at [797, 52] on select "Select Item Type Clothing Collectibles Of Value Electronics Firearms Household …" at bounding box center [812, 51] width 107 height 19
select select "pets"
click at [760, 42] on select "Select Item Type Clothing Collectibles Of Value Electronics Firearms Household …" at bounding box center [812, 51] width 107 height 19
click at [825, 55] on select "Select Item Type Clothing Collectibles Of Value Electronics Firearms Household …" at bounding box center [812, 51] width 107 height 19
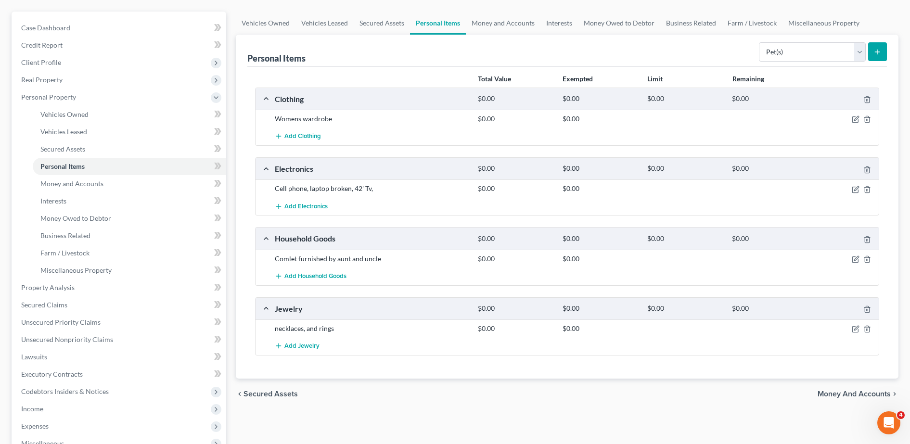
click at [644, 63] on div "Personal Items Select Item Type Clothing Collectibles Of Value Electronics Fire…" at bounding box center [566, 51] width 639 height 32
click at [92, 187] on span "Money and Accounts" at bounding box center [71, 183] width 63 height 8
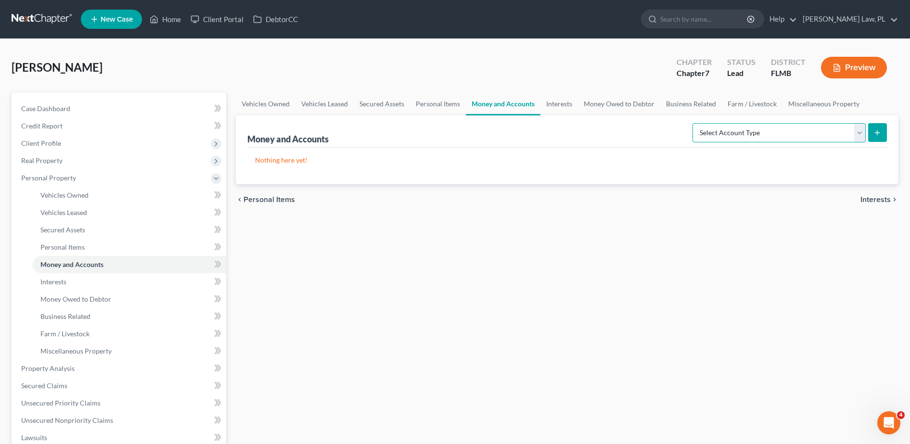
click at [716, 130] on select "Select Account Type Brokerage Cash on Hand Certificates of Deposit Checking Acc…" at bounding box center [778, 132] width 173 height 19
select select "checking"
click at [694, 123] on select "Select Account Type Brokerage Cash on Hand Certificates of Deposit Checking Acc…" at bounding box center [778, 132] width 173 height 19
click at [879, 138] on button "submit" at bounding box center [877, 132] width 19 height 19
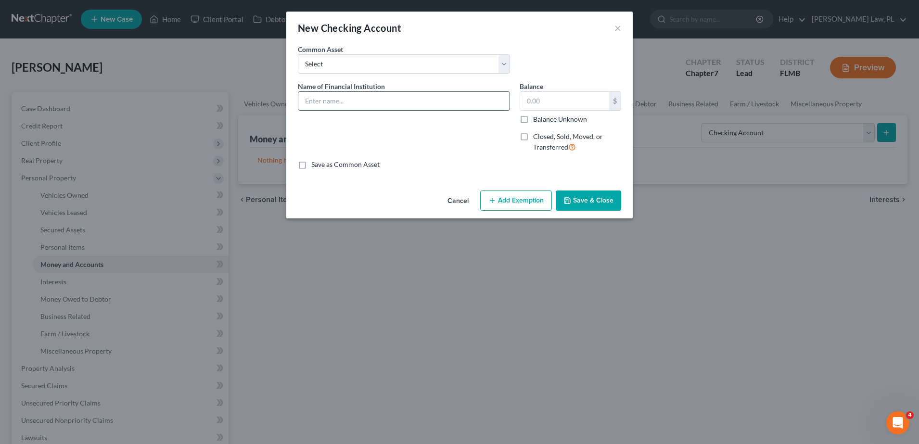
click at [377, 105] on input "text" at bounding box center [403, 101] width 211 height 18
type input "Huntington"
type input "1"
type input "600.00"
click at [595, 200] on button "Save & Close" at bounding box center [588, 201] width 65 height 20
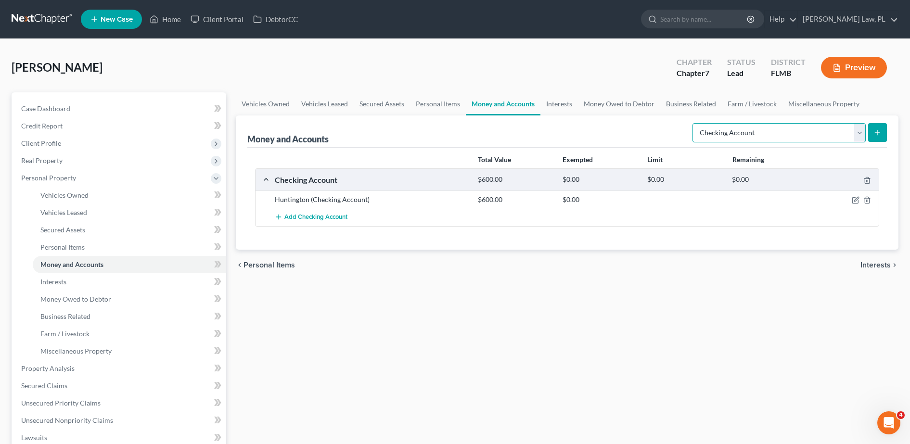
click at [742, 133] on select "Select Account Type Brokerage Cash on Hand Certificates of Deposit Checking Acc…" at bounding box center [778, 132] width 173 height 19
click at [638, 152] on div "Total Value Exempted Limit Remaining" at bounding box center [567, 160] width 634 height 17
click at [80, 339] on link "Farm / Livestock" at bounding box center [129, 333] width 193 height 17
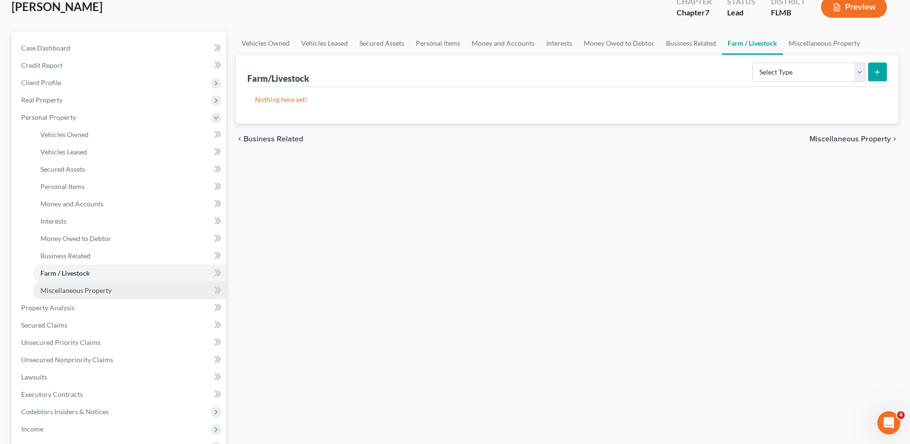
click at [61, 297] on link "Miscellaneous Property" at bounding box center [129, 290] width 193 height 17
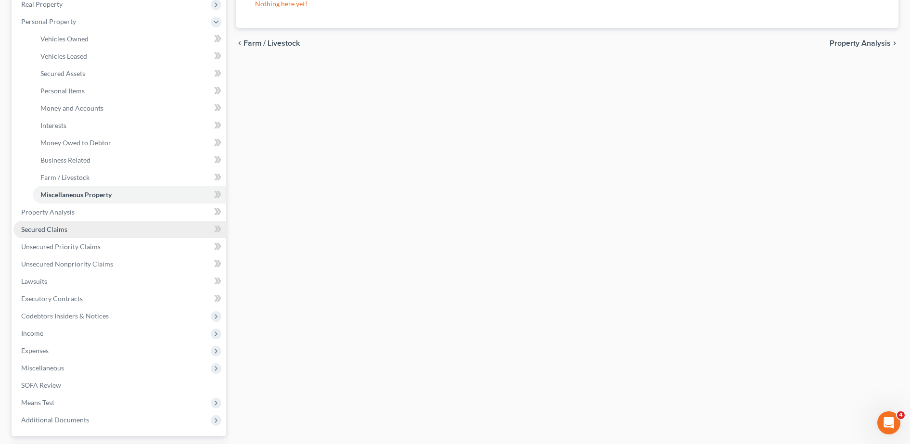
scroll to position [157, 0]
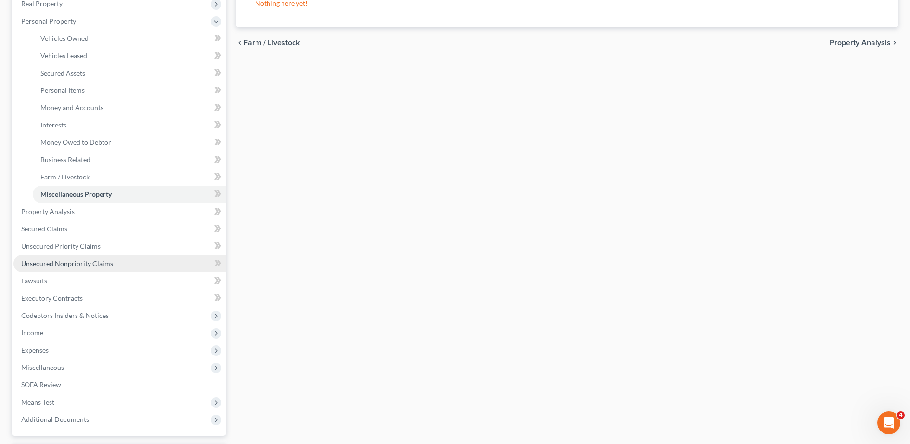
drag, startPoint x: 65, startPoint y: 261, endPoint x: 25, endPoint y: 263, distance: 40.0
click at [25, 263] on span "Unsecured Nonpriority Claims" at bounding box center [67, 263] width 92 height 8
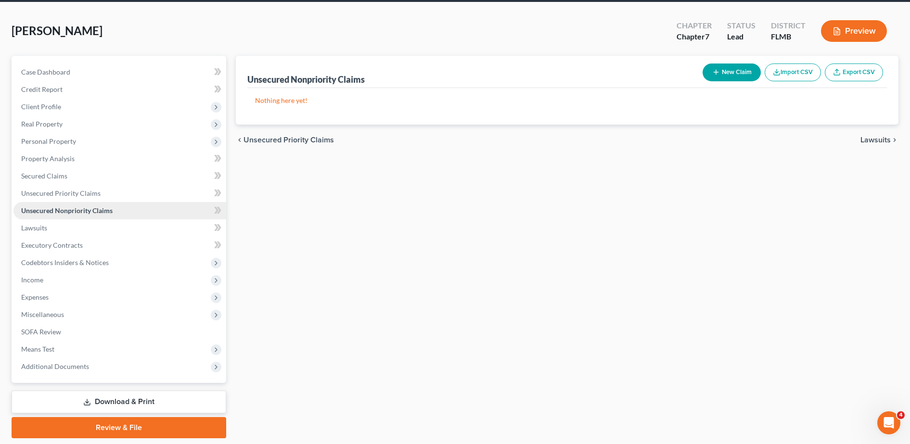
scroll to position [52, 0]
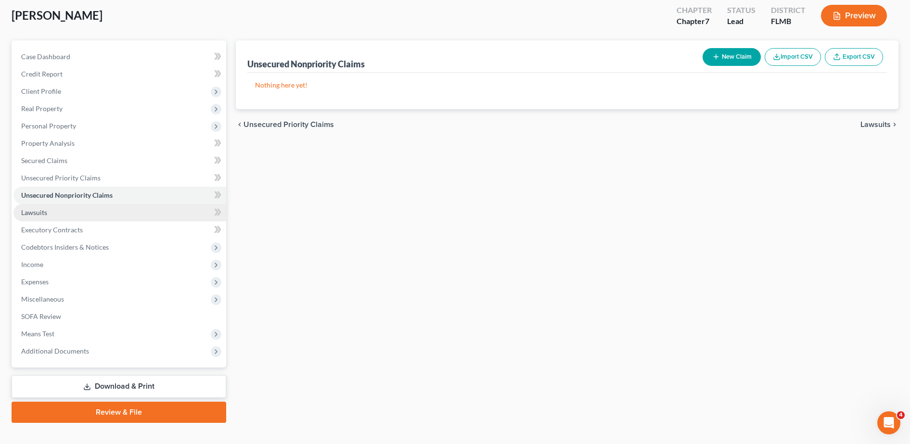
click at [60, 205] on link "Lawsuits" at bounding box center [119, 212] width 213 height 17
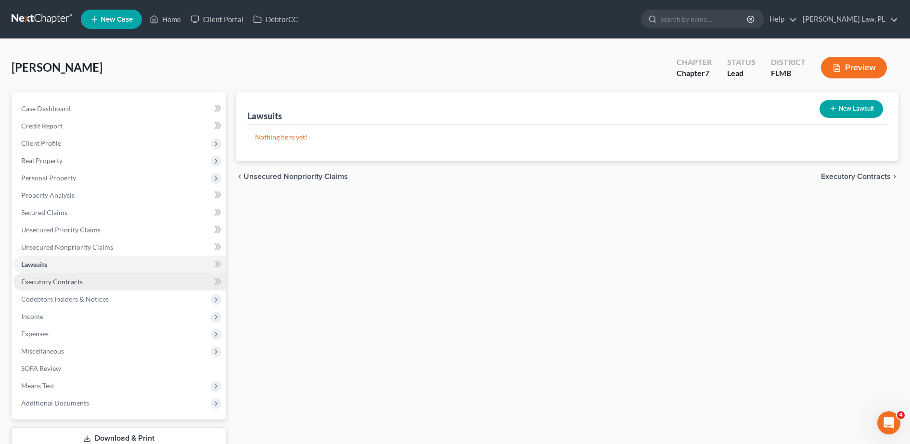
click at [82, 283] on link "Executory Contracts" at bounding box center [119, 281] width 213 height 17
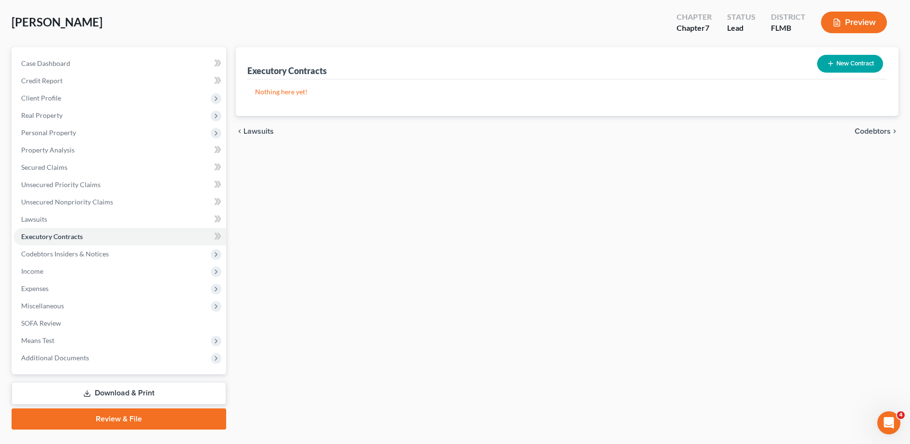
scroll to position [48, 0]
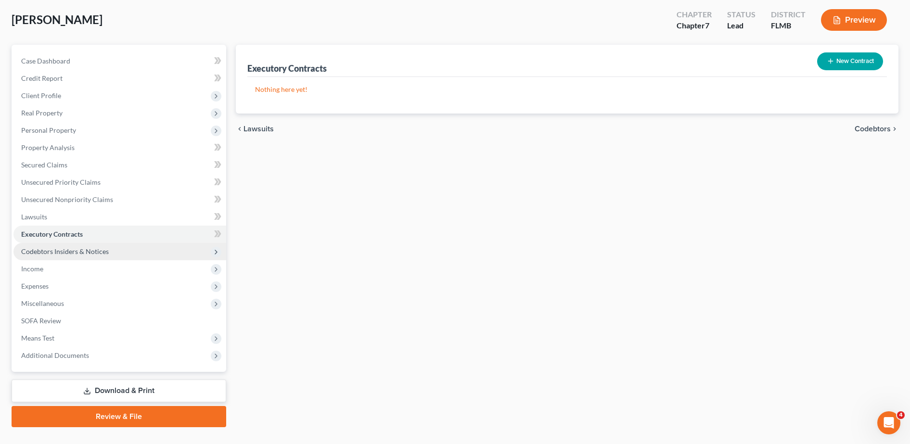
click at [165, 258] on span "Codebtors Insiders & Notices" at bounding box center [119, 251] width 213 height 17
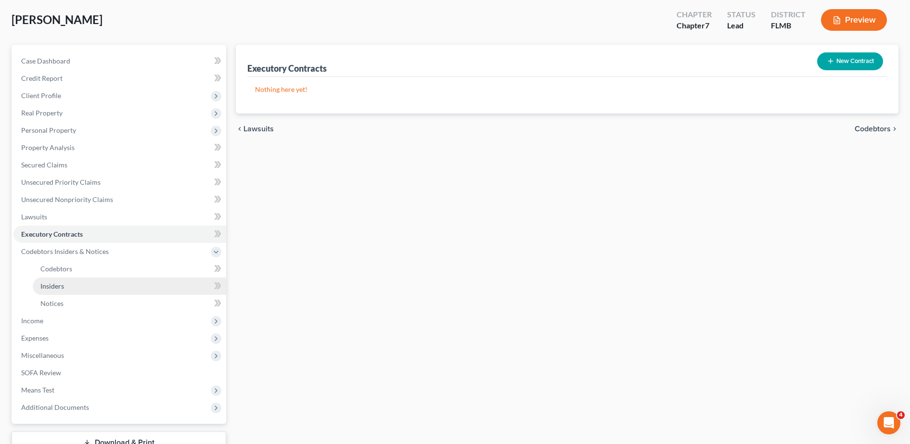
click at [121, 278] on link "Insiders" at bounding box center [129, 286] width 193 height 17
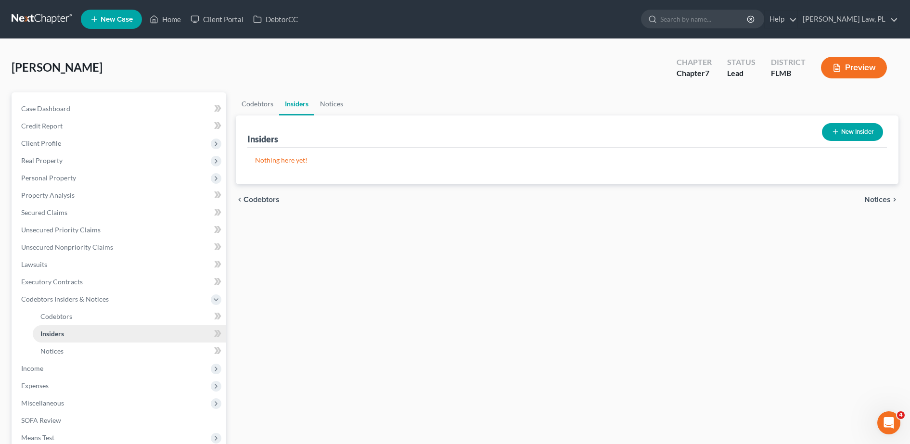
scroll to position [22, 0]
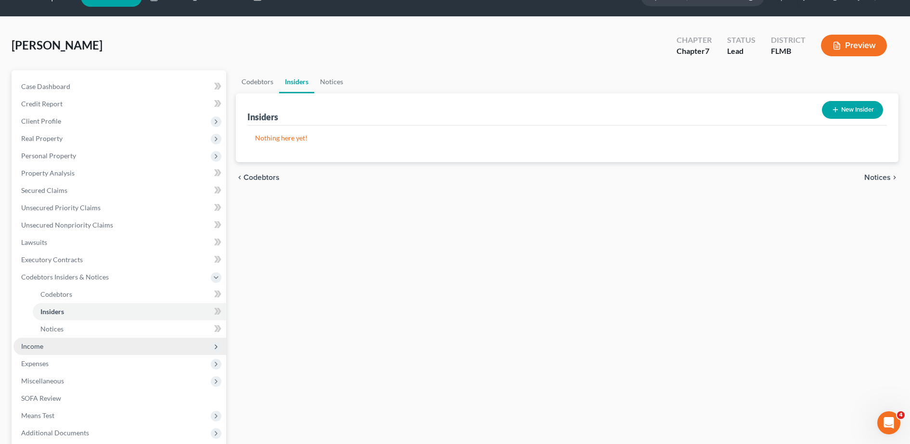
click at [44, 354] on span "Income" at bounding box center [119, 346] width 213 height 17
click at [72, 315] on span "Employment Income" at bounding box center [71, 311] width 62 height 8
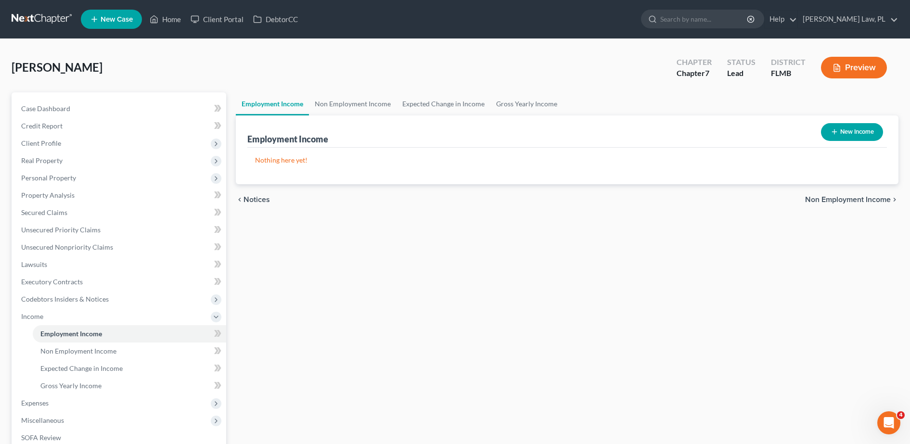
click at [845, 141] on div "New Income" at bounding box center [852, 131] width 70 height 25
click at [851, 125] on button "New Income" at bounding box center [852, 132] width 62 height 18
select select "0"
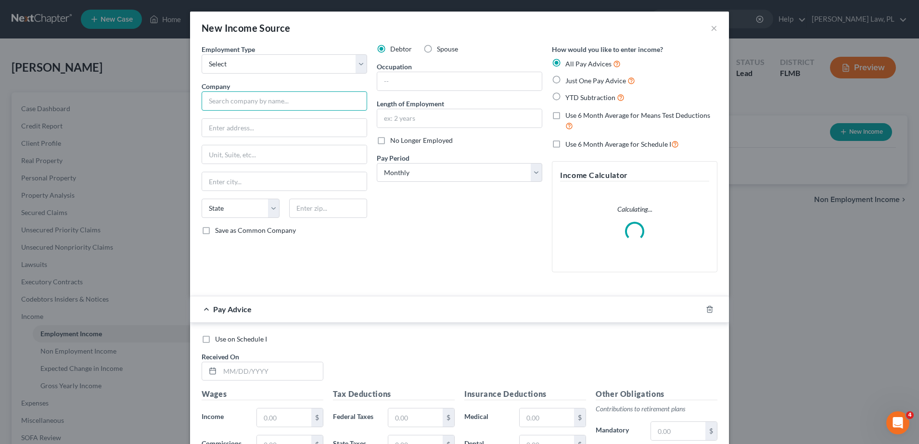
click at [258, 101] on input "text" at bounding box center [285, 100] width 166 height 19
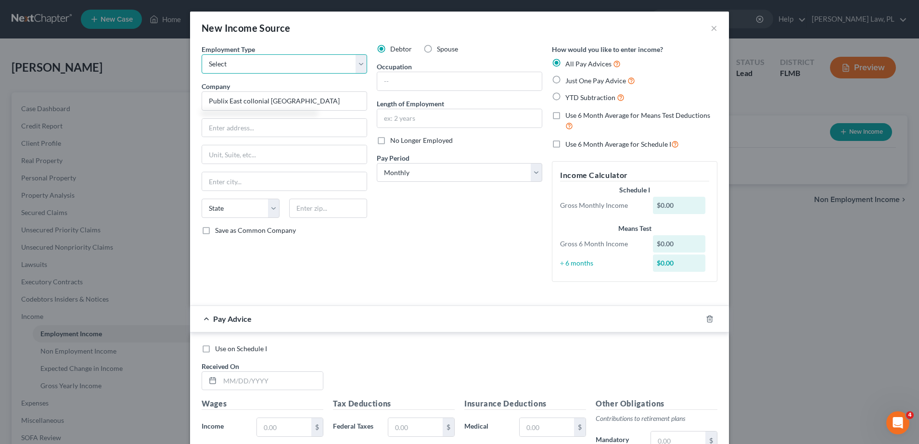
click at [271, 67] on select "Select Full or Part Time Employment Self Employment" at bounding box center [285, 63] width 166 height 19
type input "Publix East collonial corner lakes plaza"
select select "0"
click at [202, 54] on select "Select Full or Part Time Employment Self Employment" at bounding box center [285, 63] width 166 height 19
click at [426, 120] on input "text" at bounding box center [459, 118] width 165 height 18
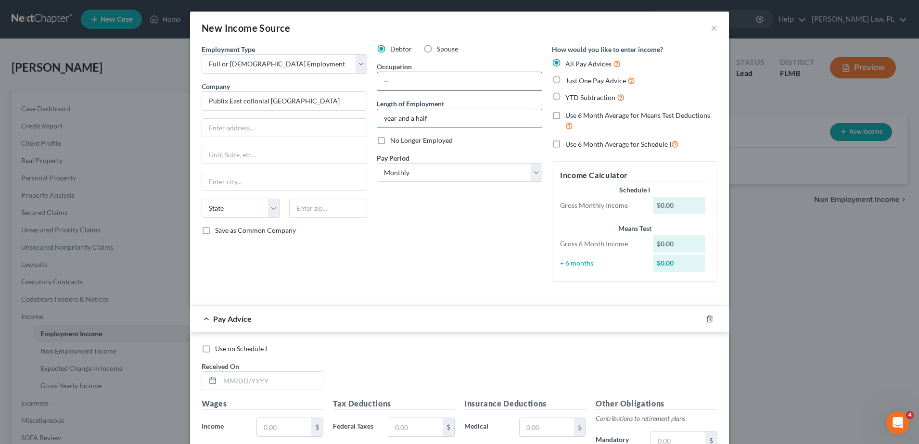
type input "year and a half"
click at [431, 73] on input "text" at bounding box center [459, 81] width 165 height 18
type input "deli lead"
click at [428, 171] on select "Select Monthly Twice Monthly Every Other Week Weekly" at bounding box center [460, 172] width 166 height 19
select select "3"
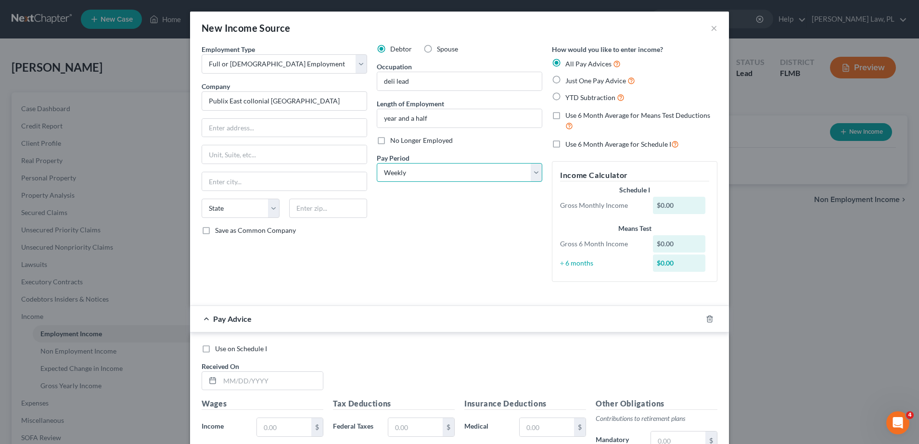
click at [377, 163] on select "Select Monthly Twice Monthly Every Other Week Weekly" at bounding box center [460, 172] width 166 height 19
click at [565, 81] on label "Just One Pay Advice" at bounding box center [600, 80] width 70 height 11
click at [569, 81] on input "Just One Pay Advice" at bounding box center [572, 78] width 6 height 6
radio input "true"
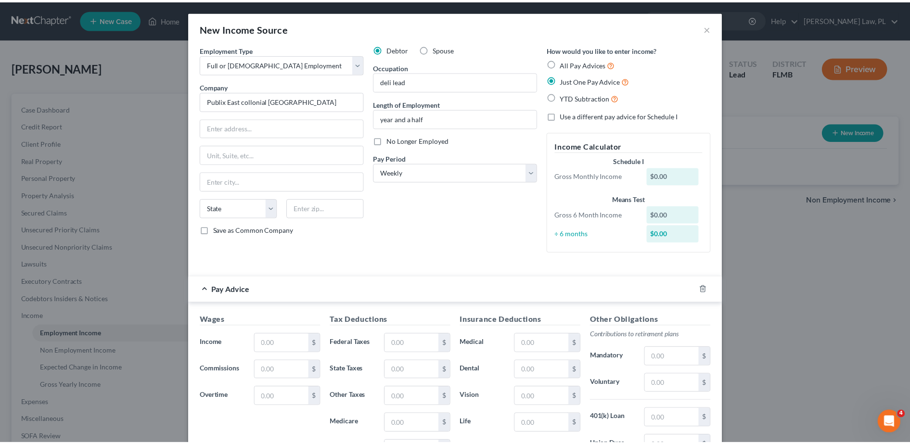
scroll to position [146, 0]
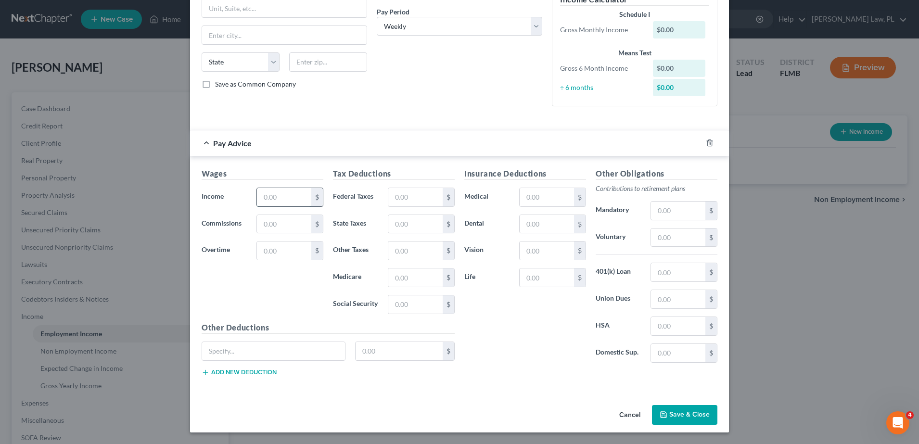
click at [257, 195] on input "text" at bounding box center [284, 197] width 54 height 18
type input "10.0"
click at [685, 419] on button "Save & Close" at bounding box center [684, 415] width 65 height 20
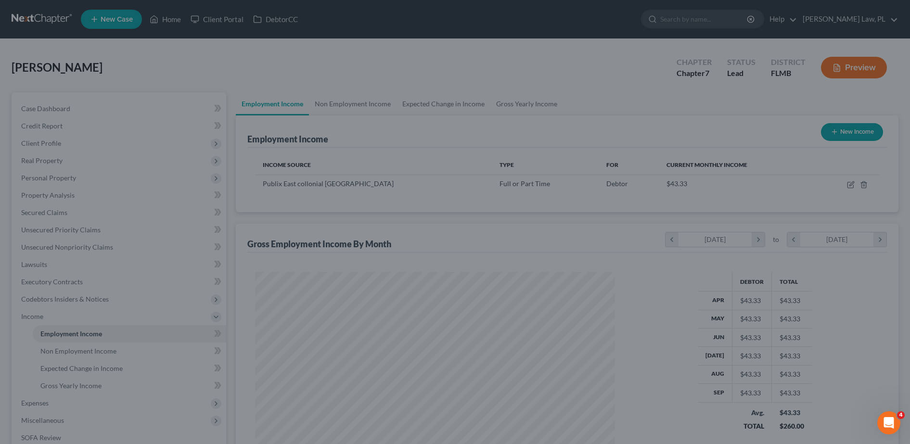
scroll to position [480932, 480735]
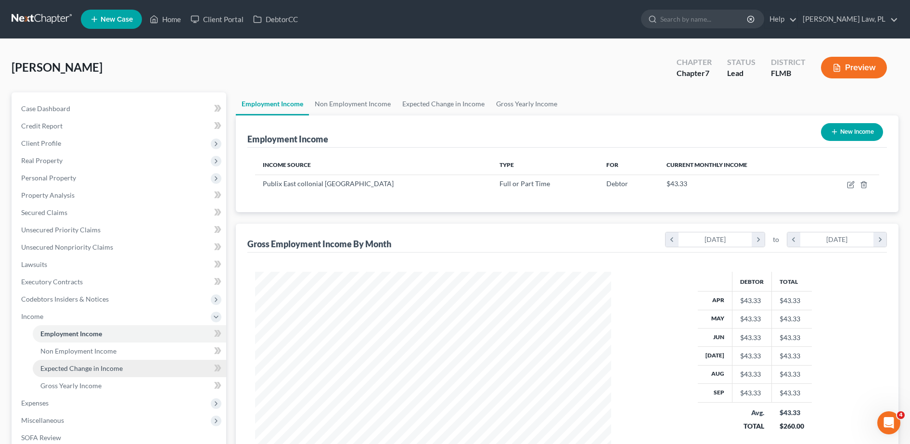
click at [123, 360] on link "Expected Change in Income" at bounding box center [129, 368] width 193 height 17
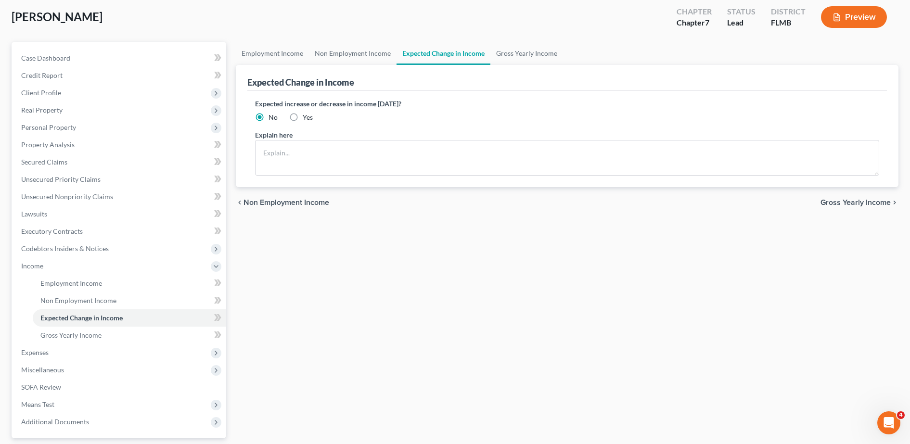
scroll to position [51, 0]
click at [104, 327] on link "Gross Yearly Income" at bounding box center [129, 334] width 193 height 17
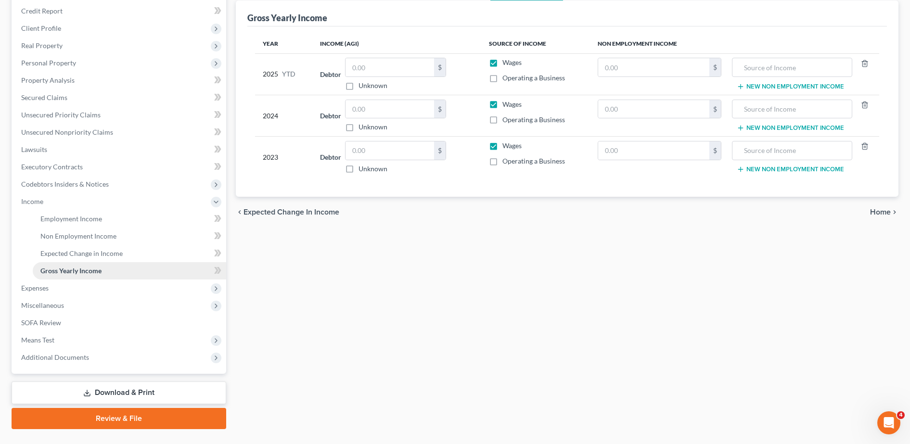
scroll to position [117, 0]
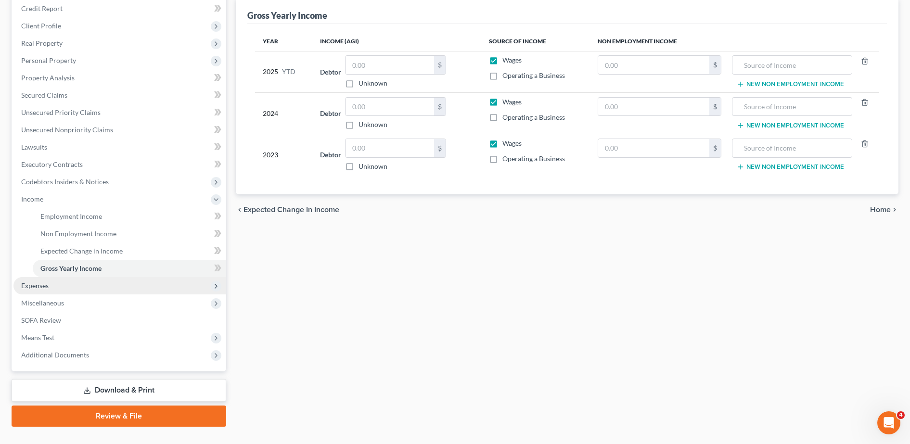
click at [51, 293] on span "Expenses" at bounding box center [119, 285] width 213 height 17
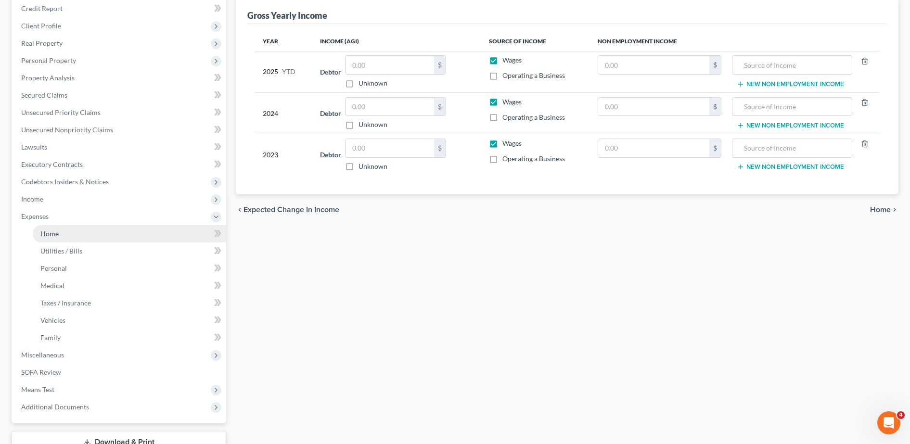
click at [59, 230] on link "Home" at bounding box center [129, 233] width 193 height 17
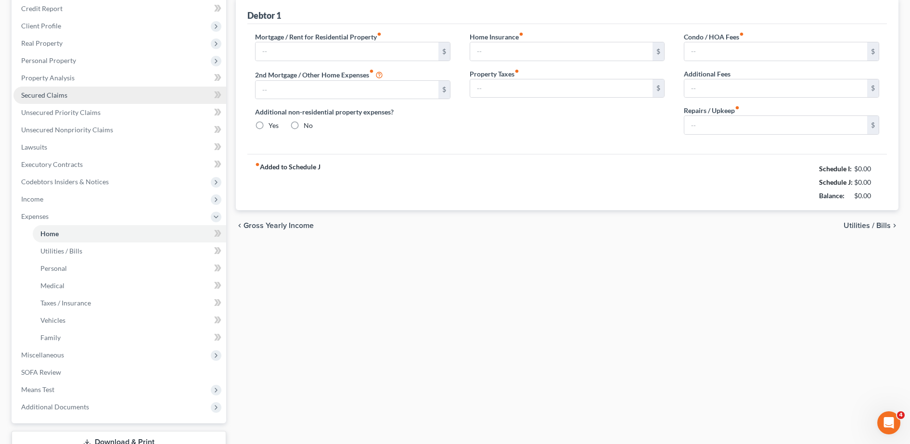
type input "0.00"
radio input "true"
type input "0.00"
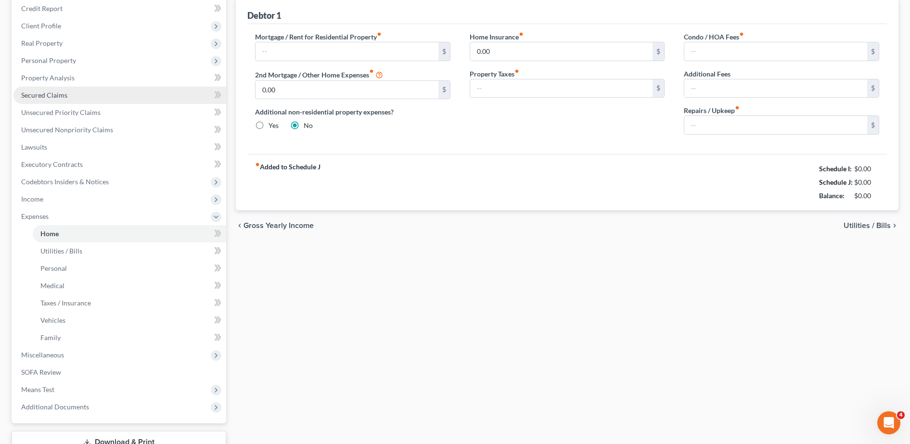
type input "0.00"
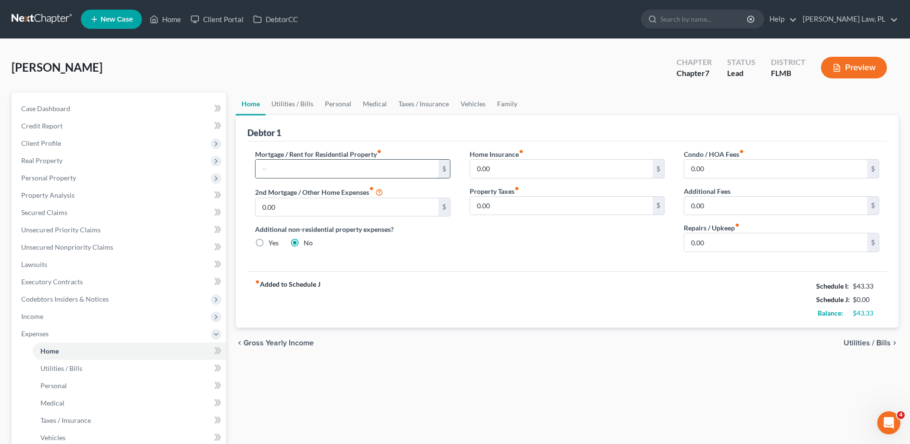
click at [290, 171] on input "text" at bounding box center [346, 169] width 183 height 18
drag, startPoint x: 311, startPoint y: 136, endPoint x: 284, endPoint y: 129, distance: 28.4
click at [284, 129] on div "Debtor 1" at bounding box center [566, 128] width 639 height 26
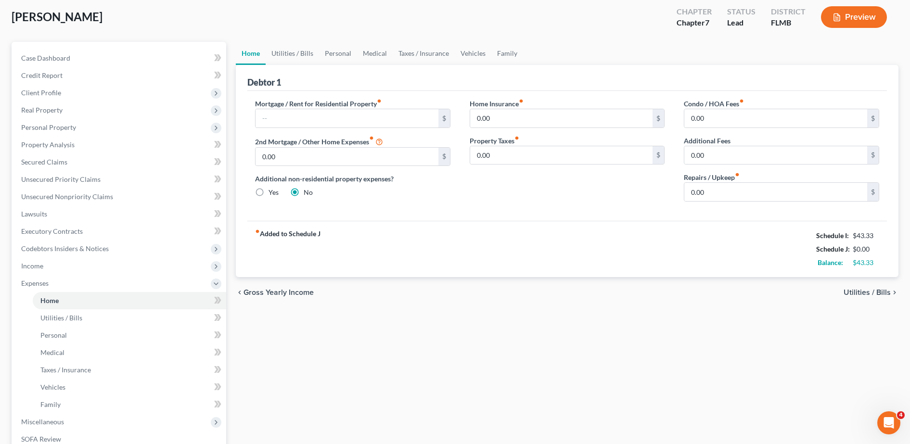
scroll to position [57, 0]
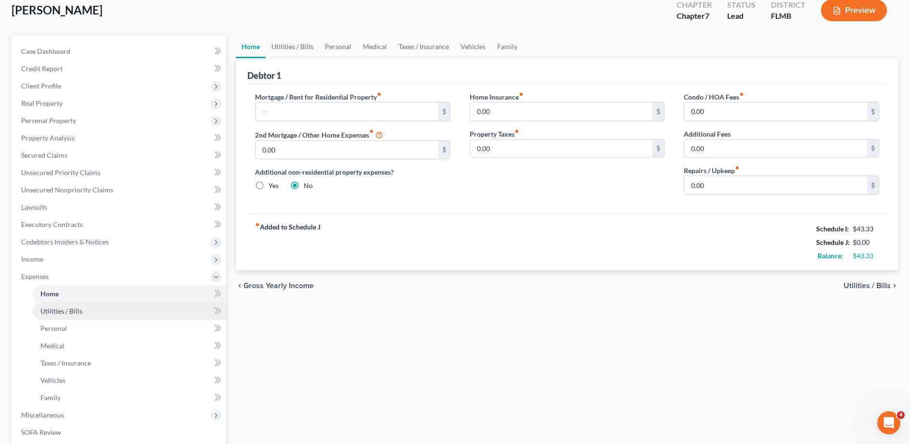
click at [113, 318] on link "Utilities / Bills" at bounding box center [129, 311] width 193 height 17
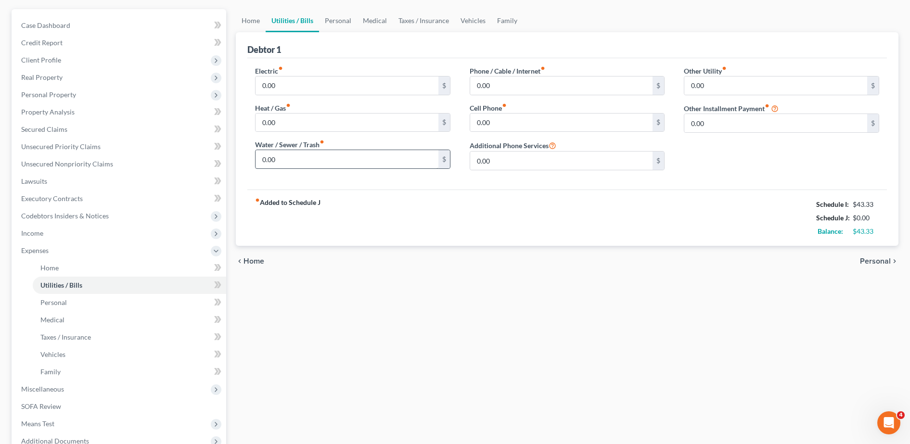
scroll to position [84, 0]
click at [505, 85] on input "0.00" at bounding box center [561, 85] width 183 height 18
click at [494, 114] on input "0.00" at bounding box center [561, 122] width 183 height 18
type input "200.00"
click at [453, 189] on div "fiber_manual_record Added to Schedule J Schedule I: $43.33 Schedule J: $200.00 …" at bounding box center [566, 217] width 639 height 56
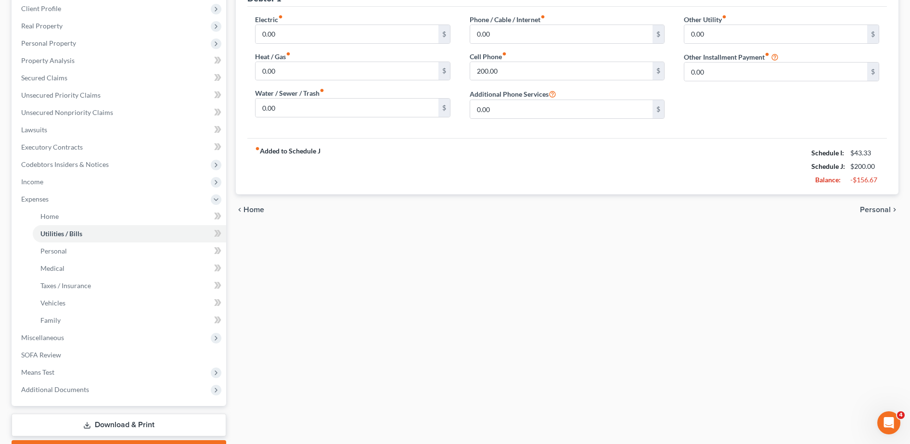
scroll to position [189, 0]
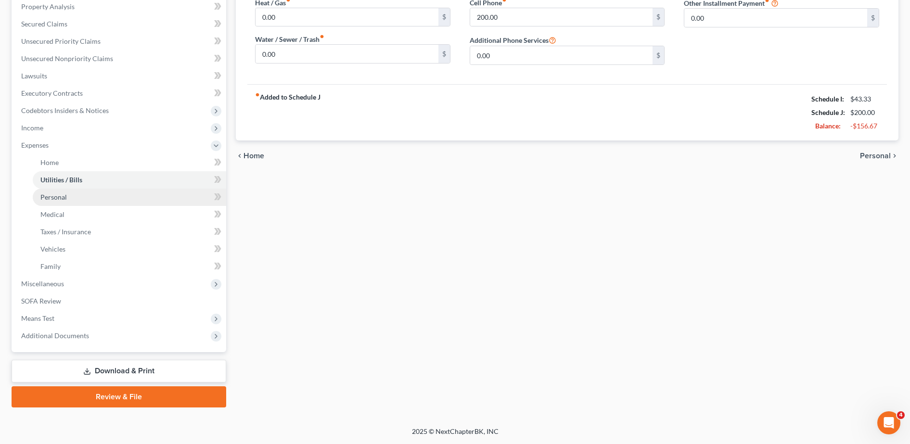
click at [85, 198] on link "Personal" at bounding box center [129, 197] width 193 height 17
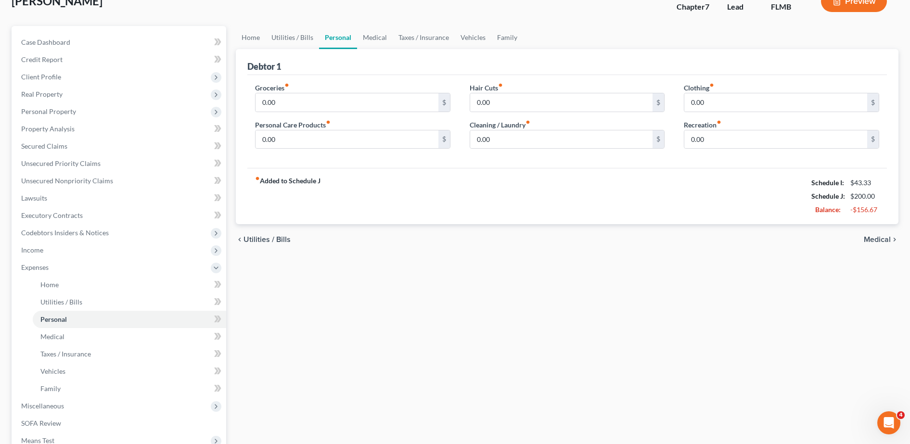
scroll to position [67, 0]
click at [312, 102] on input "0.00" at bounding box center [346, 102] width 183 height 18
type input "1,000.00"
click at [319, 128] on label "Personal Care Products fiber_manual_record" at bounding box center [293, 124] width 76 height 10
click at [315, 135] on input "0.00" at bounding box center [346, 139] width 183 height 18
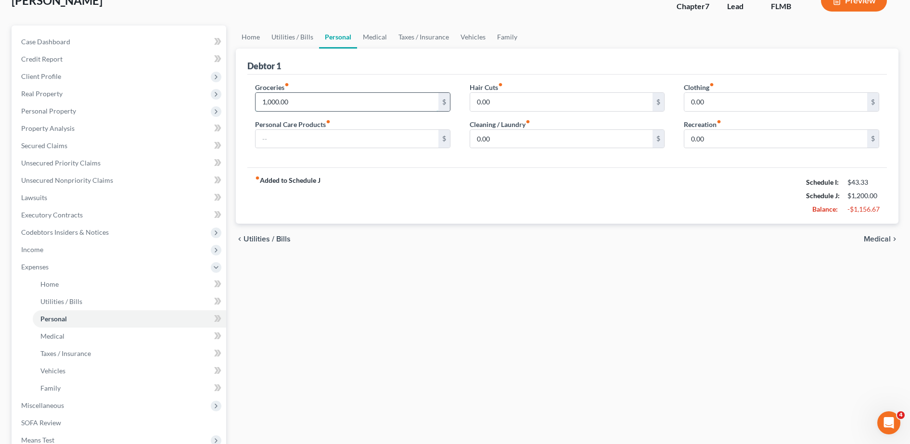
click at [335, 98] on input "1,000.00" at bounding box center [346, 102] width 183 height 18
type input "800.00"
click at [329, 134] on input "text" at bounding box center [346, 139] width 183 height 18
type input "200.00"
click at [486, 137] on input "0.00" at bounding box center [561, 139] width 183 height 18
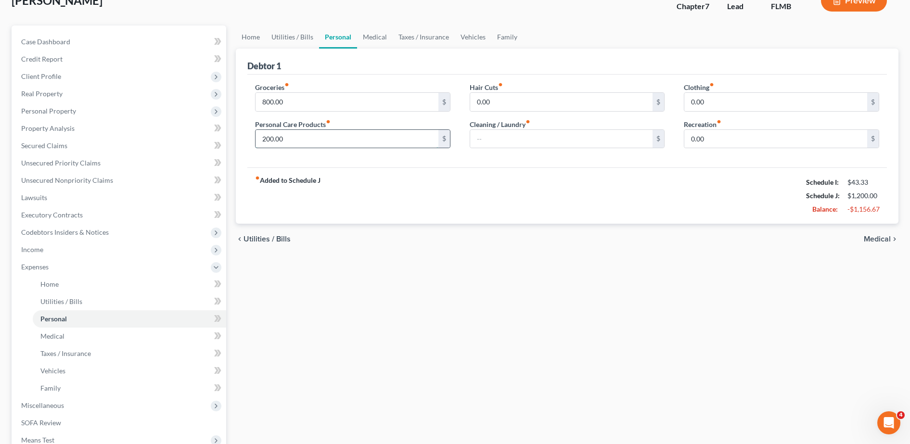
click at [384, 141] on input "200.00" at bounding box center [346, 139] width 183 height 18
type input "100.00"
click at [519, 138] on input "text" at bounding box center [561, 139] width 183 height 18
type input "100.00"
click at [521, 105] on input "0.00" at bounding box center [561, 102] width 183 height 18
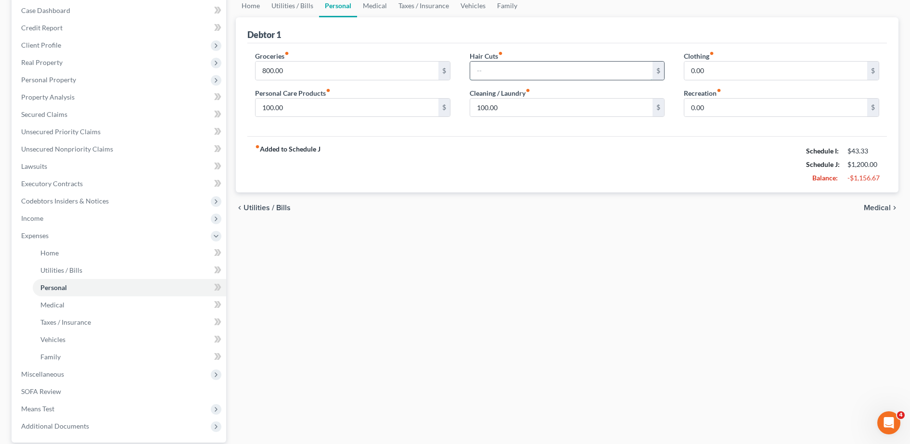
scroll to position [100, 0]
type input "20.00"
click at [730, 64] on input "0.00" at bounding box center [775, 69] width 183 height 18
type input "100.00"
click at [716, 104] on input "0.00" at bounding box center [775, 106] width 183 height 18
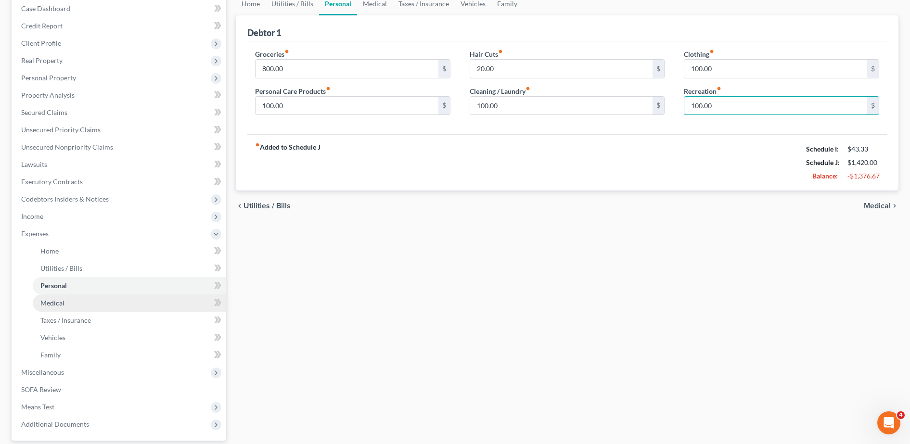
type input "100.00"
click at [106, 306] on link "Medical" at bounding box center [129, 302] width 193 height 17
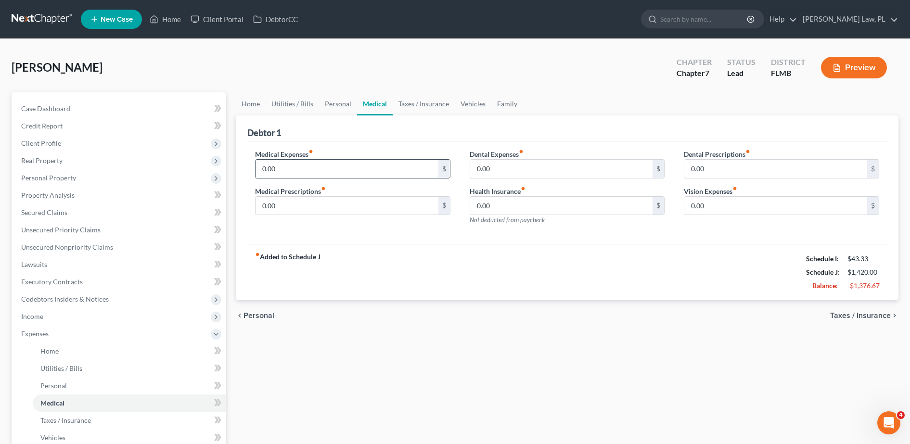
click at [322, 162] on input "0.00" at bounding box center [346, 169] width 183 height 18
click at [325, 201] on input "0.00" at bounding box center [346, 206] width 183 height 18
drag, startPoint x: 325, startPoint y: 201, endPoint x: 331, endPoint y: 204, distance: 6.5
click at [331, 204] on input "0.00" at bounding box center [346, 206] width 183 height 18
click at [334, 210] on input "0.00" at bounding box center [346, 206] width 183 height 18
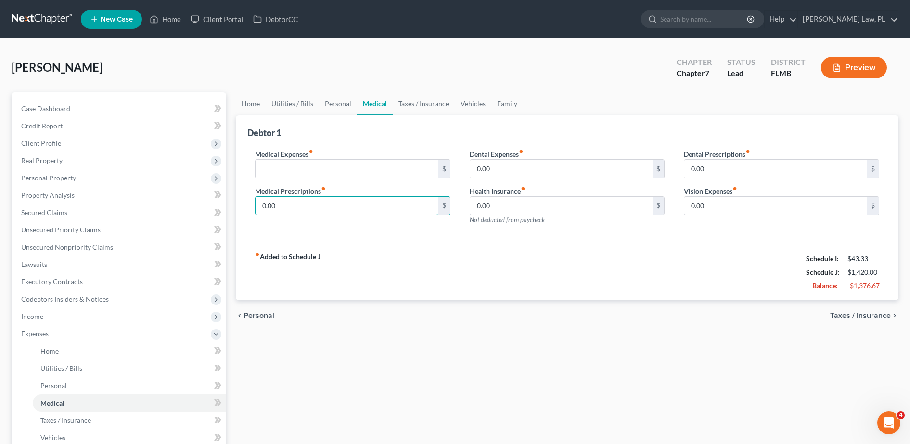
drag, startPoint x: 317, startPoint y: 209, endPoint x: 254, endPoint y: 211, distance: 63.6
click at [254, 211] on div "Medical Expenses fiber_manual_record $ Medical Prescriptions fiber_manual_recor…" at bounding box center [352, 191] width 215 height 84
click at [336, 240] on div "Medical Expenses fiber_manual_record $ Medical Prescriptions fiber_manual_recor…" at bounding box center [566, 192] width 639 height 103
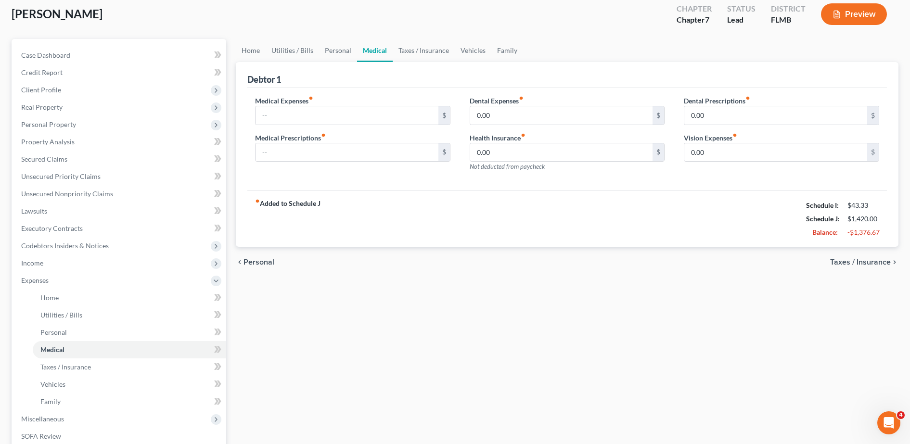
scroll to position [60, 0]
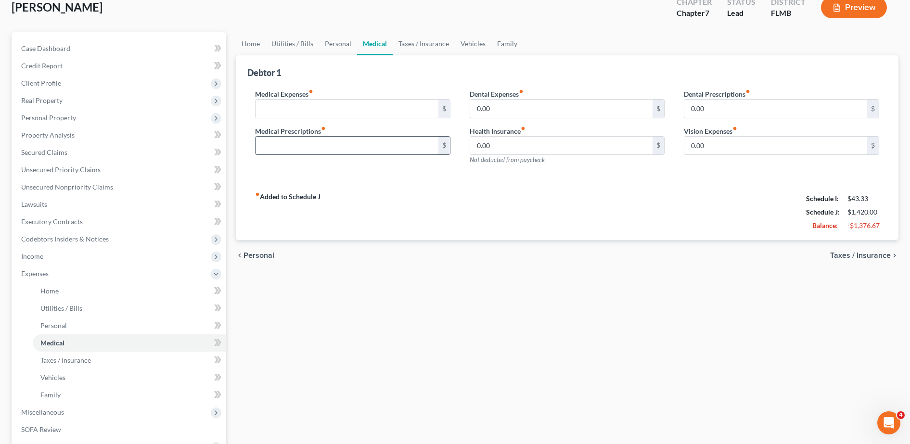
click at [418, 147] on input "text" at bounding box center [346, 146] width 183 height 18
click at [365, 108] on input "text" at bounding box center [346, 109] width 183 height 18
click at [259, 146] on input "text" at bounding box center [346, 146] width 183 height 18
click at [285, 114] on input "text" at bounding box center [346, 109] width 183 height 18
click at [270, 143] on input "text" at bounding box center [346, 146] width 183 height 18
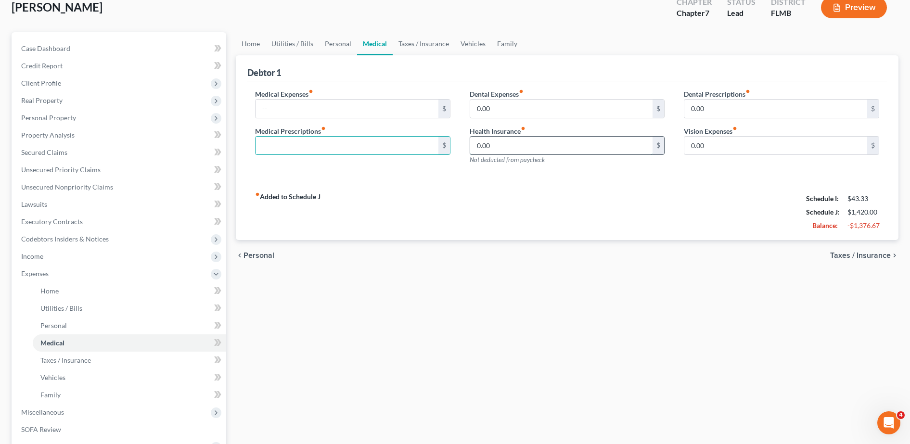
click at [508, 153] on input "0.00" at bounding box center [561, 146] width 183 height 18
click at [481, 209] on div "fiber_manual_record Added to Schedule J Schedule I: $43.33 Schedule J: $1,420.0…" at bounding box center [566, 212] width 639 height 56
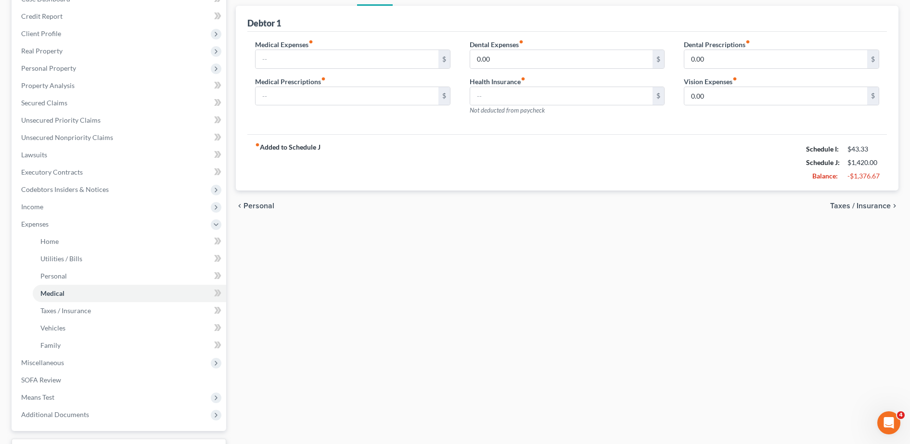
scroll to position [109, 0]
click at [513, 69] on input "0.00" at bounding box center [561, 60] width 183 height 18
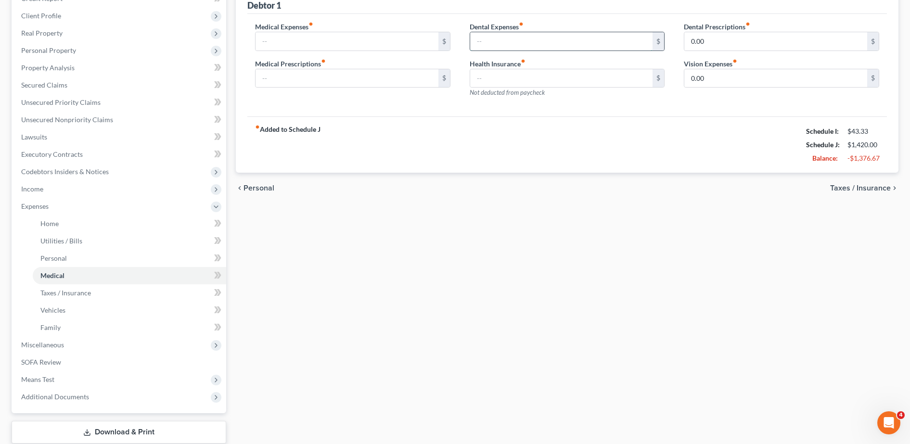
scroll to position [133, 0]
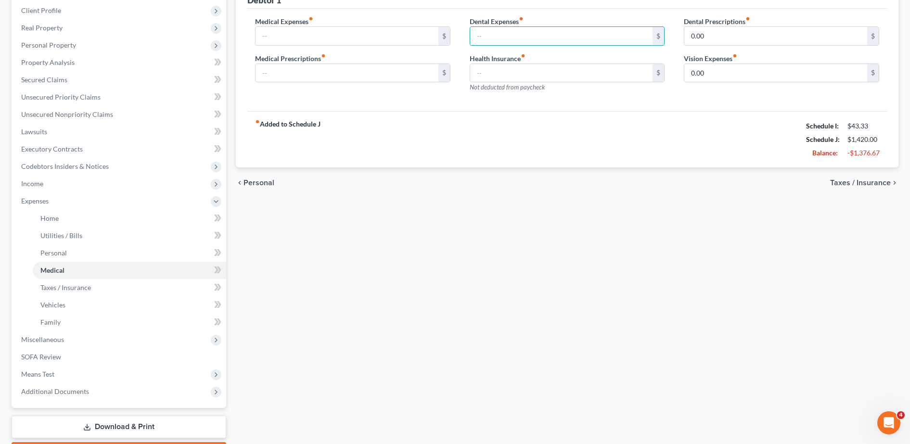
click at [446, 151] on div "fiber_manual_record Added to Schedule J Schedule I: $43.33 Schedule J: $1,420.0…" at bounding box center [566, 139] width 639 height 56
click at [341, 79] on input "text" at bounding box center [346, 73] width 183 height 18
click at [52, 293] on link "Taxes / Insurance" at bounding box center [129, 287] width 193 height 17
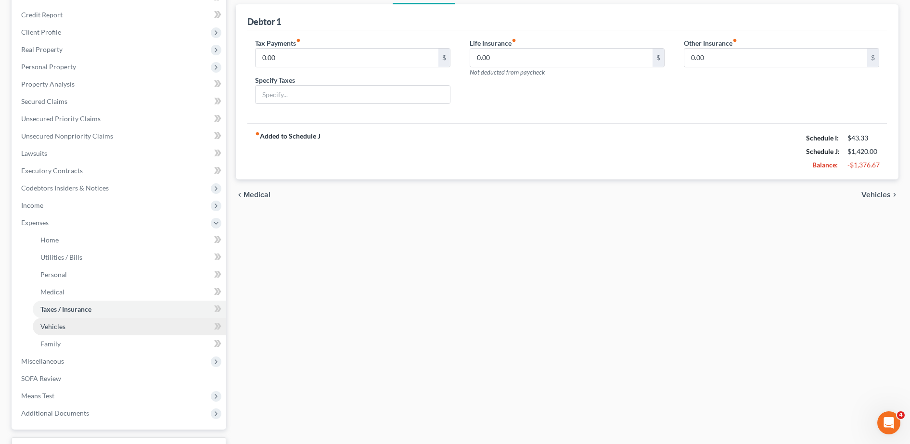
click at [67, 329] on link "Vehicles" at bounding box center [129, 326] width 193 height 17
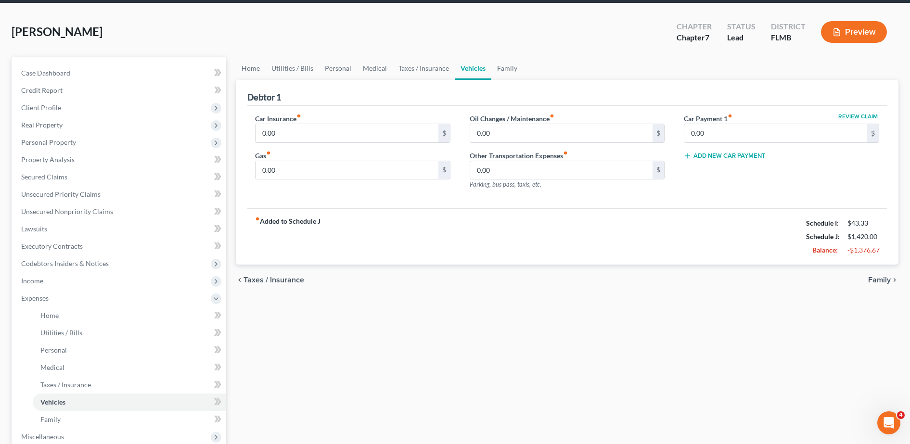
scroll to position [36, 0]
click at [313, 130] on input "0.00" at bounding box center [346, 133] width 183 height 18
type input "130.00"
click at [298, 169] on input "0.00" at bounding box center [346, 170] width 183 height 18
type input "100.00"
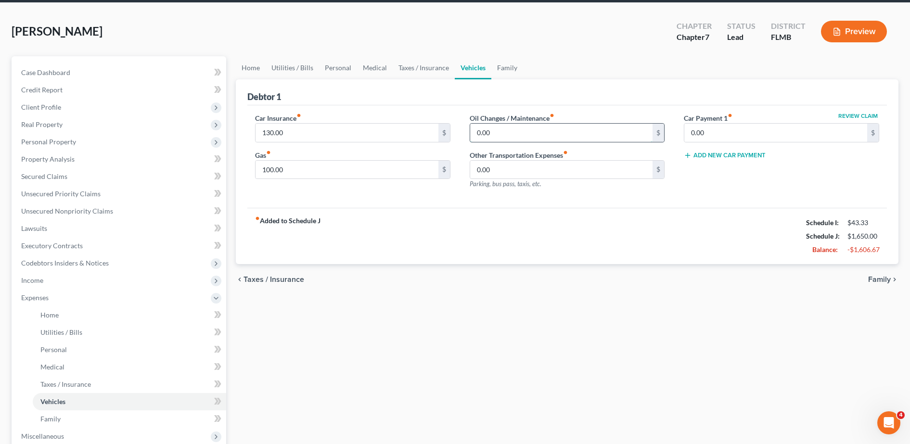
click at [525, 126] on input "0.00" at bounding box center [561, 133] width 183 height 18
type input "400.00"
click at [668, 200] on div "Car Insurance fiber_manual_record 130.00 $ Gas fiber_manual_record 100.00 $ Oil…" at bounding box center [566, 156] width 639 height 103
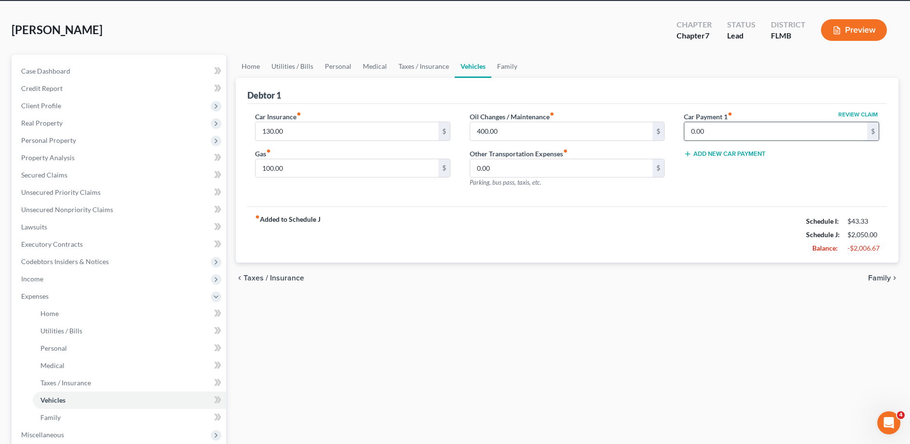
click at [735, 135] on input "0.00" at bounding box center [775, 131] width 183 height 18
type input "620.00"
click at [499, 229] on div "fiber_manual_record Added to Schedule J Schedule I: $43.33 Schedule J: $2,670.0…" at bounding box center [566, 234] width 639 height 56
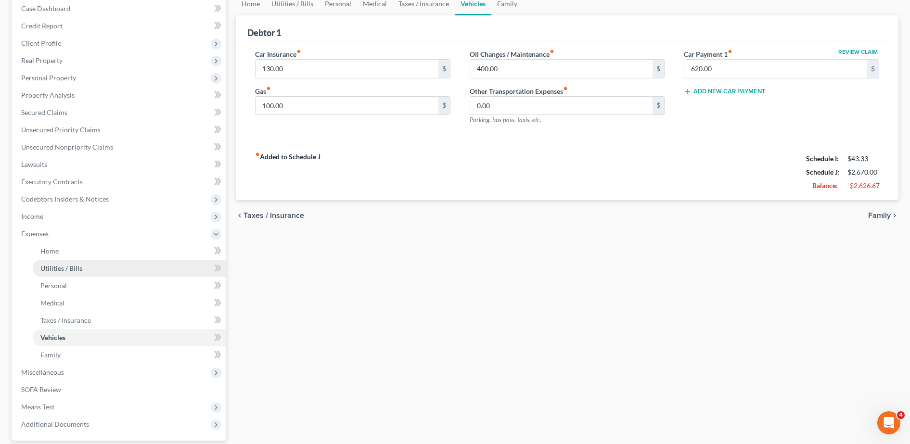
scroll to position [101, 0]
drag, startPoint x: 111, startPoint y: 355, endPoint x: 137, endPoint y: 347, distance: 27.7
click at [111, 355] on link "Family" at bounding box center [129, 354] width 193 height 17
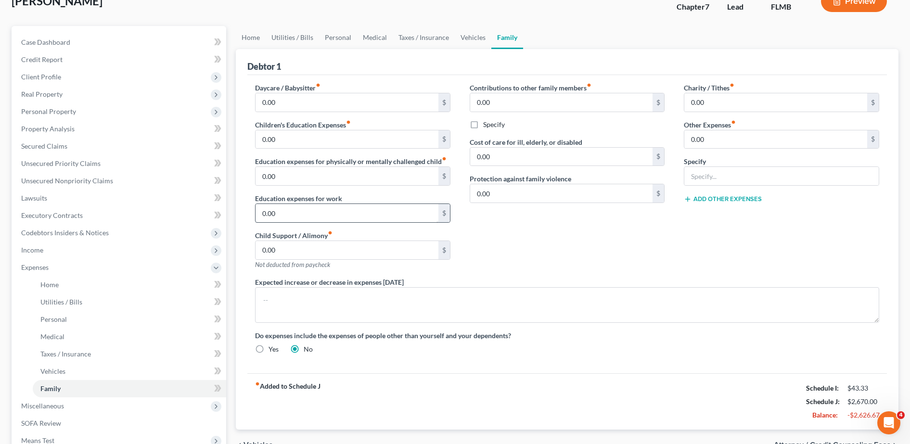
scroll to position [65, 0]
click at [507, 107] on input "0.00" at bounding box center [561, 103] width 183 height 18
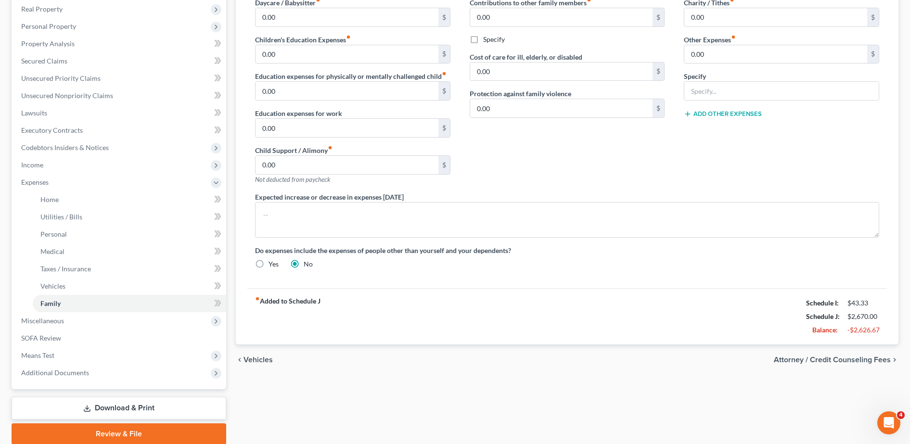
click at [513, 159] on div "Contributions to other family members fiber_manual_record 0.00 $ Specify Cost o…" at bounding box center [567, 95] width 215 height 194
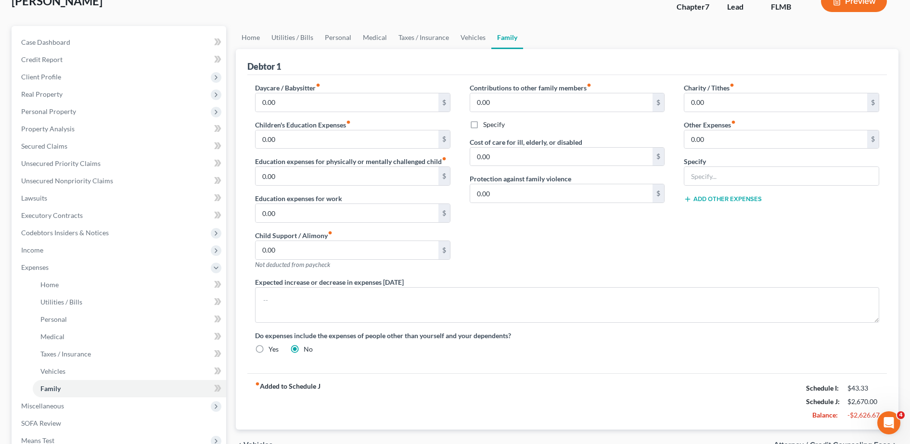
scroll to position [63, 0]
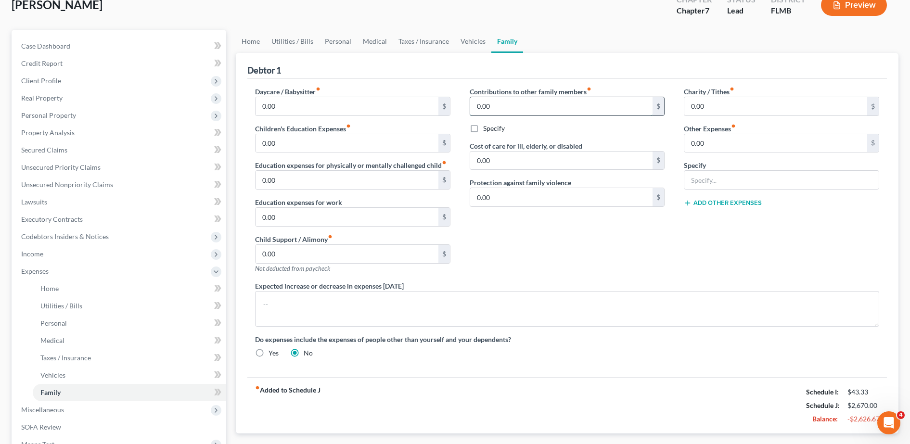
click at [486, 100] on input "0.00" at bounding box center [561, 106] width 183 height 18
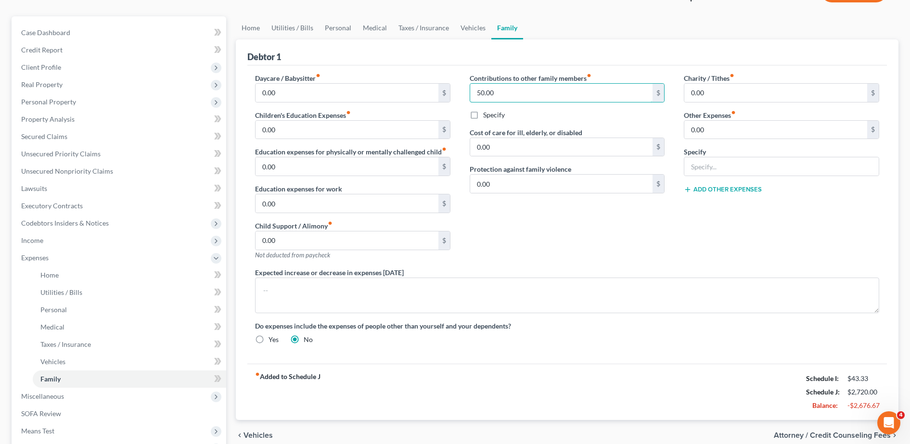
type input "50.00"
click at [544, 210] on div "Contributions to other family members fiber_manual_record 50.00 $ Specify Cost …" at bounding box center [567, 170] width 215 height 194
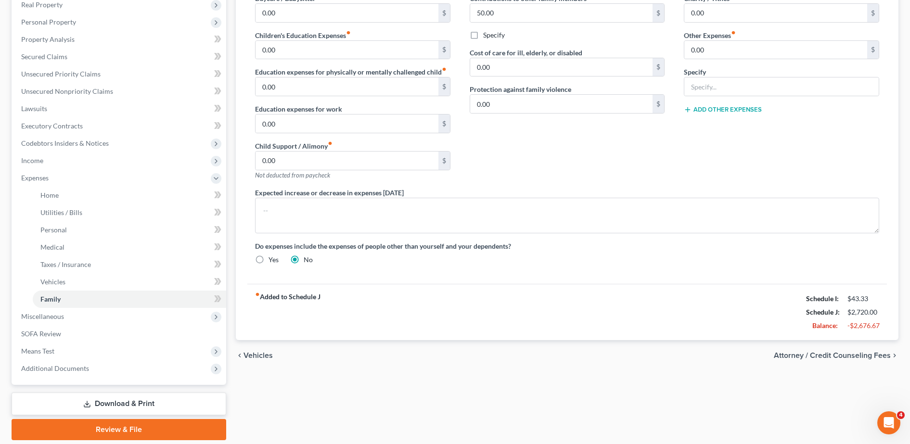
scroll to position [156, 0]
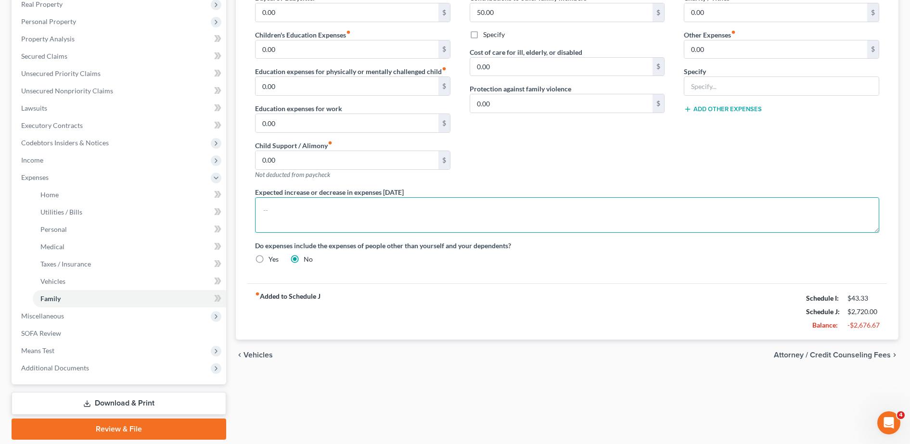
click at [444, 216] on textarea at bounding box center [567, 215] width 624 height 36
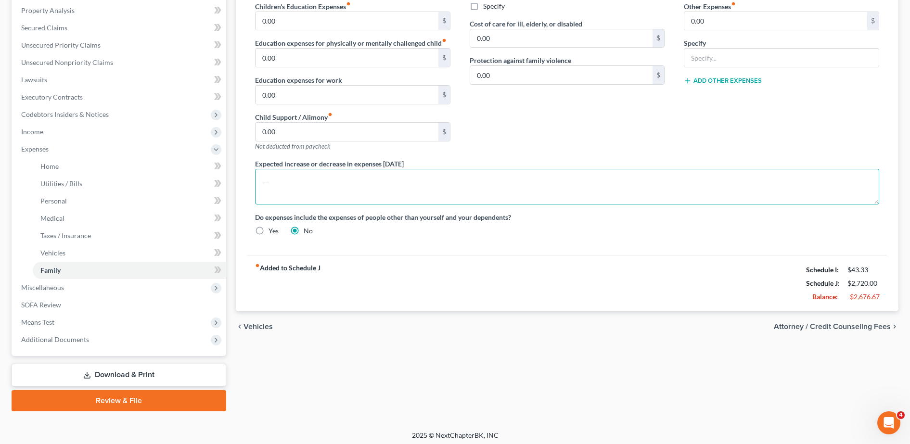
scroll to position [189, 0]
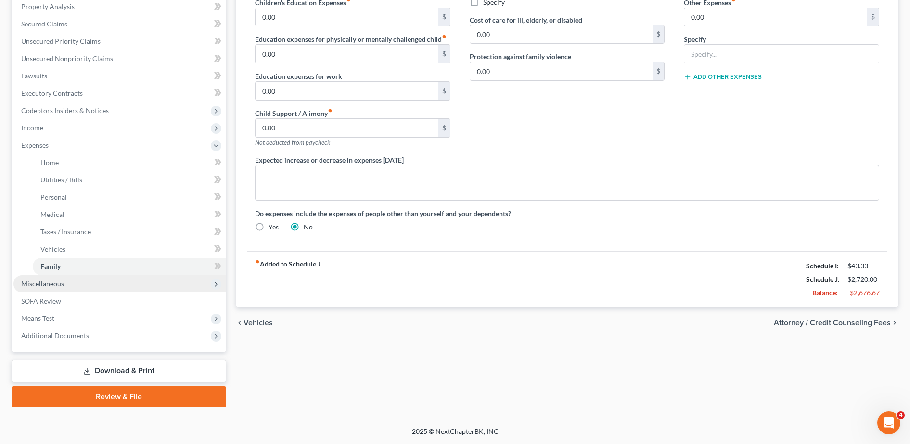
click at [48, 280] on span "Miscellaneous" at bounding box center [42, 284] width 43 height 8
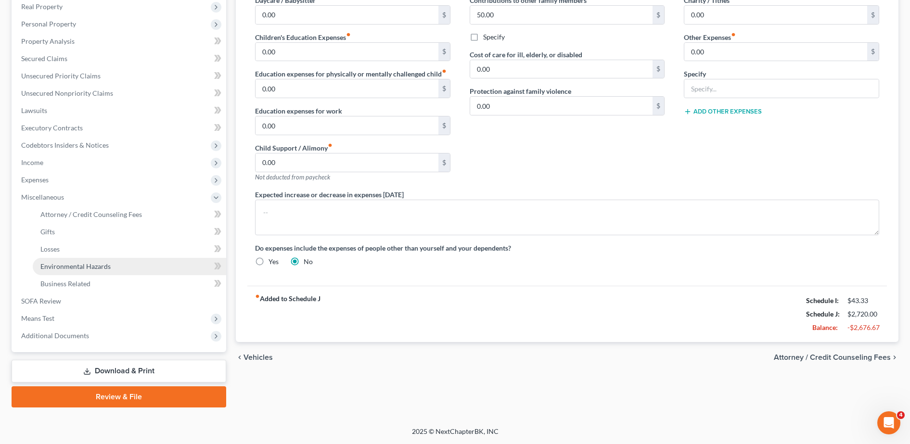
scroll to position [154, 0]
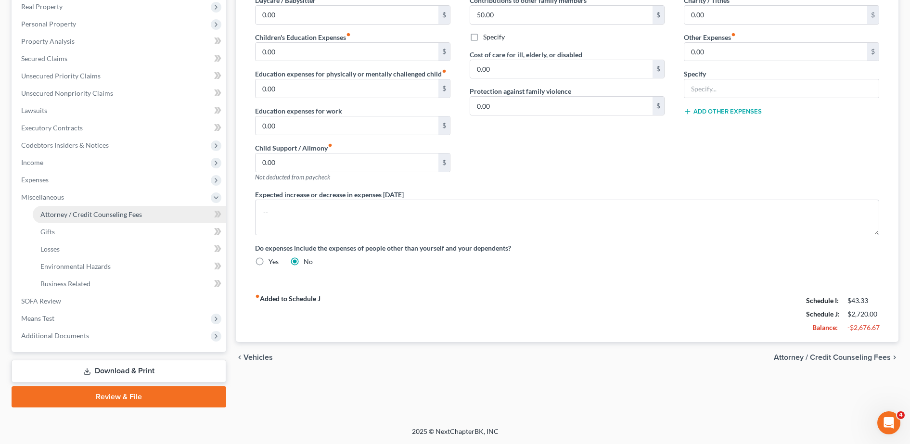
click at [85, 213] on span "Attorney / Credit Counseling Fees" at bounding box center [91, 214] width 102 height 8
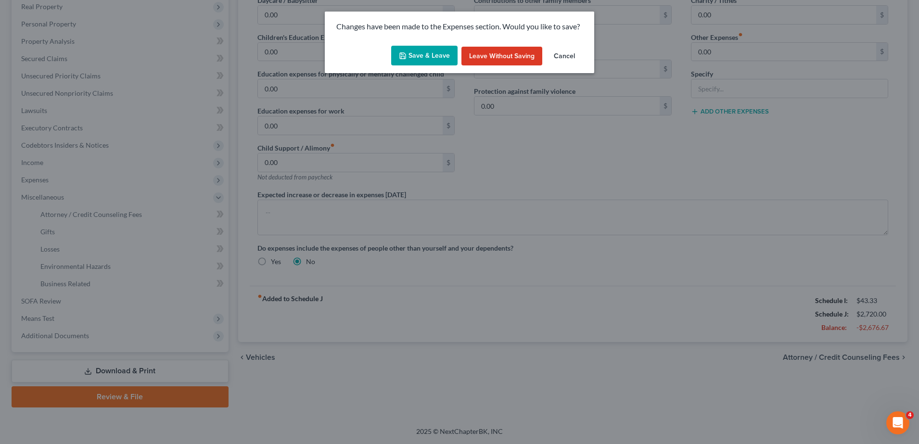
click at [419, 64] on button "Save & Leave" at bounding box center [424, 56] width 66 height 20
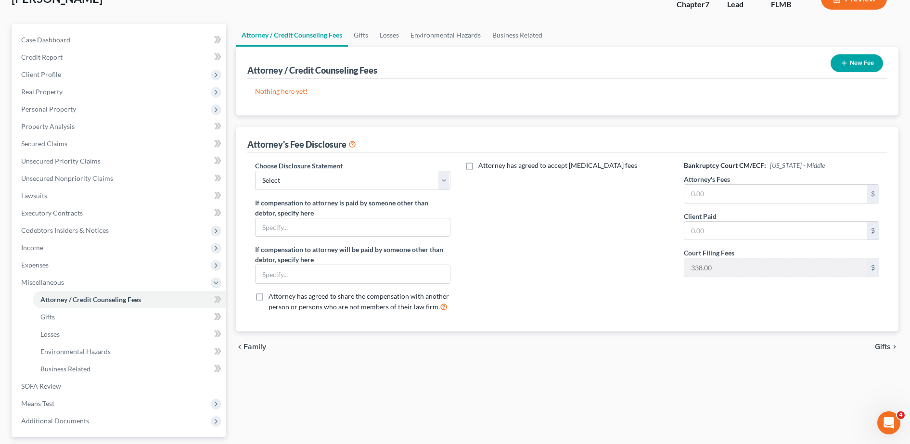
scroll to position [70, 0]
click at [413, 178] on select "Select Attorney Fee Disclosure" at bounding box center [352, 179] width 195 height 19
select select "0"
click at [255, 170] on select "Select Attorney Fee Disclosure" at bounding box center [352, 179] width 195 height 19
click at [717, 194] on input "text" at bounding box center [775, 193] width 183 height 18
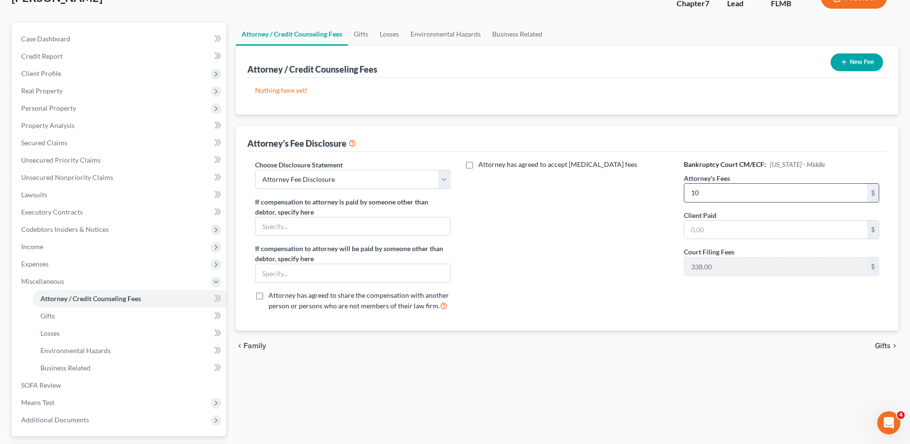
type input "1"
click at [708, 227] on input "text" at bounding box center [775, 230] width 183 height 18
drag, startPoint x: 740, startPoint y: 229, endPoint x: 644, endPoint y: 226, distance: 96.7
click at [644, 226] on div "Choose Disclosure Statement Select Attorney Fee Disclosure If compensation to a…" at bounding box center [566, 239] width 643 height 159
type input "1,000.00"
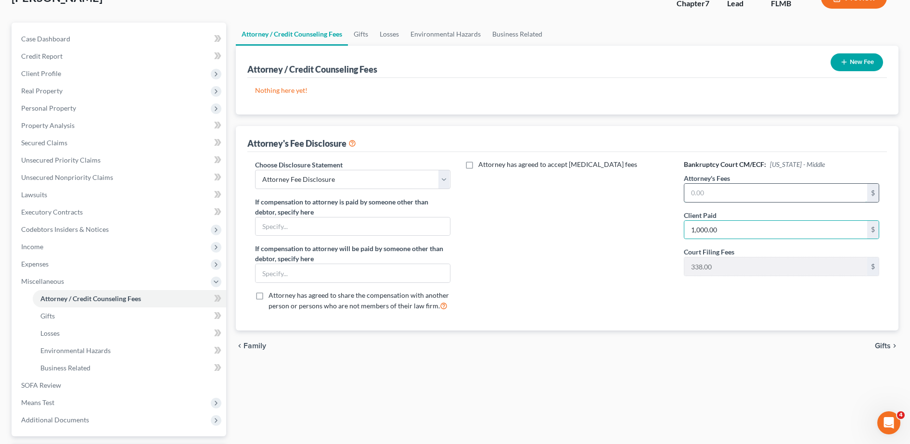
click at [717, 194] on input "text" at bounding box center [775, 193] width 183 height 18
type input "2,600.00"
click at [572, 281] on div "Attorney has agreed to accept retainer fees" at bounding box center [567, 239] width 215 height 159
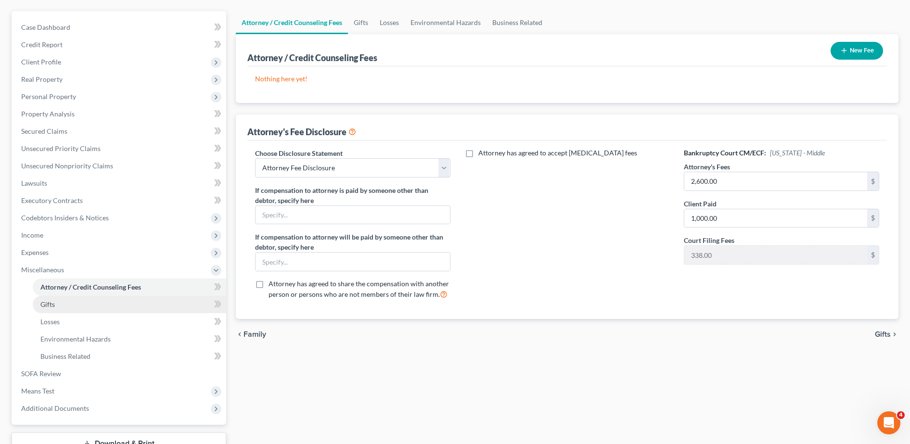
scroll to position [82, 0]
click at [122, 304] on link "Gifts" at bounding box center [129, 303] width 193 height 17
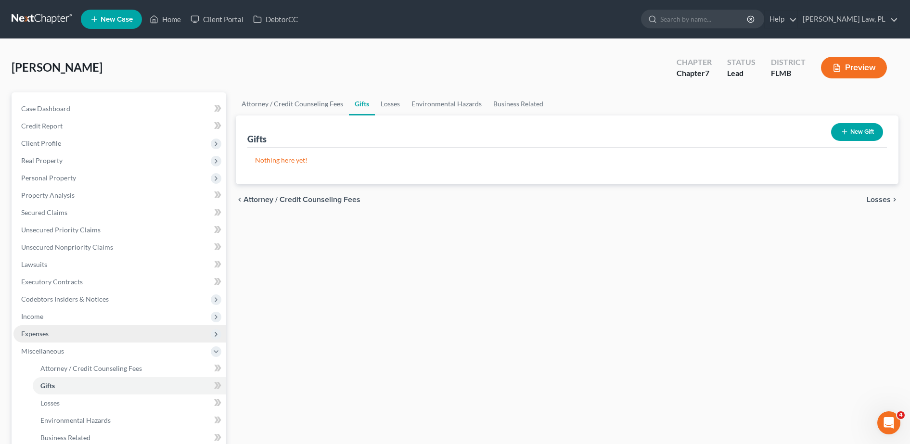
scroll to position [154, 0]
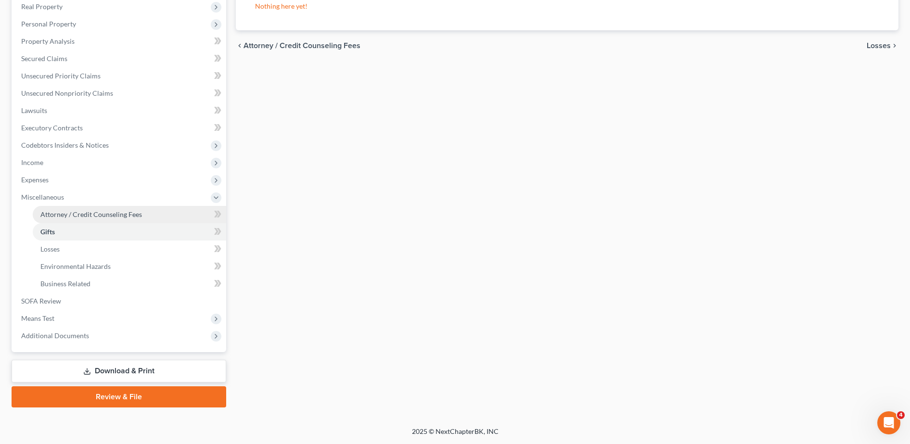
click at [84, 222] on link "Attorney / Credit Counseling Fees" at bounding box center [129, 214] width 193 height 17
select select "0"
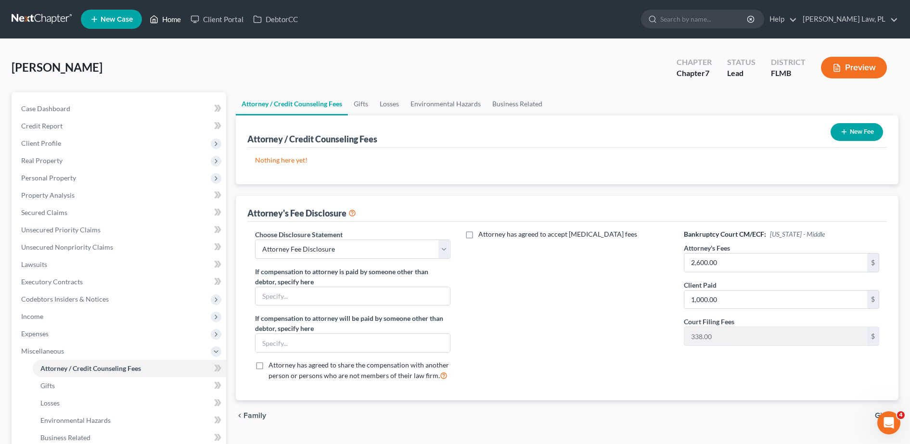
click at [174, 21] on link "Home" at bounding box center [165, 19] width 41 height 17
